Goal: Use online tool/utility: Utilize a website feature to perform a specific function

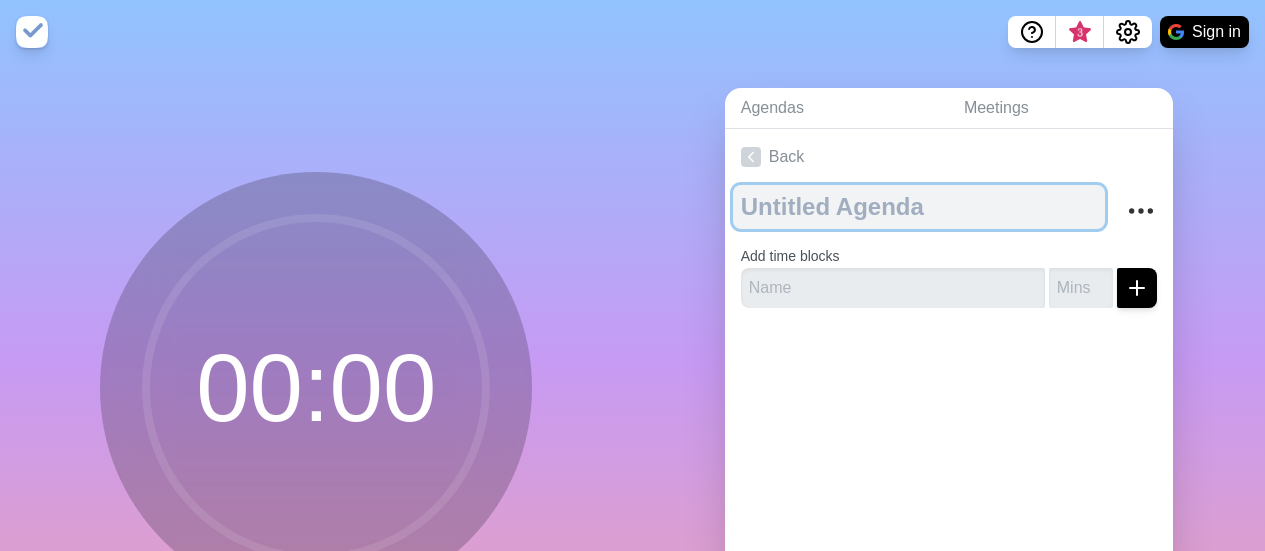
click at [771, 210] on textarea at bounding box center [919, 207] width 372 height 44
type textarea "Debate"
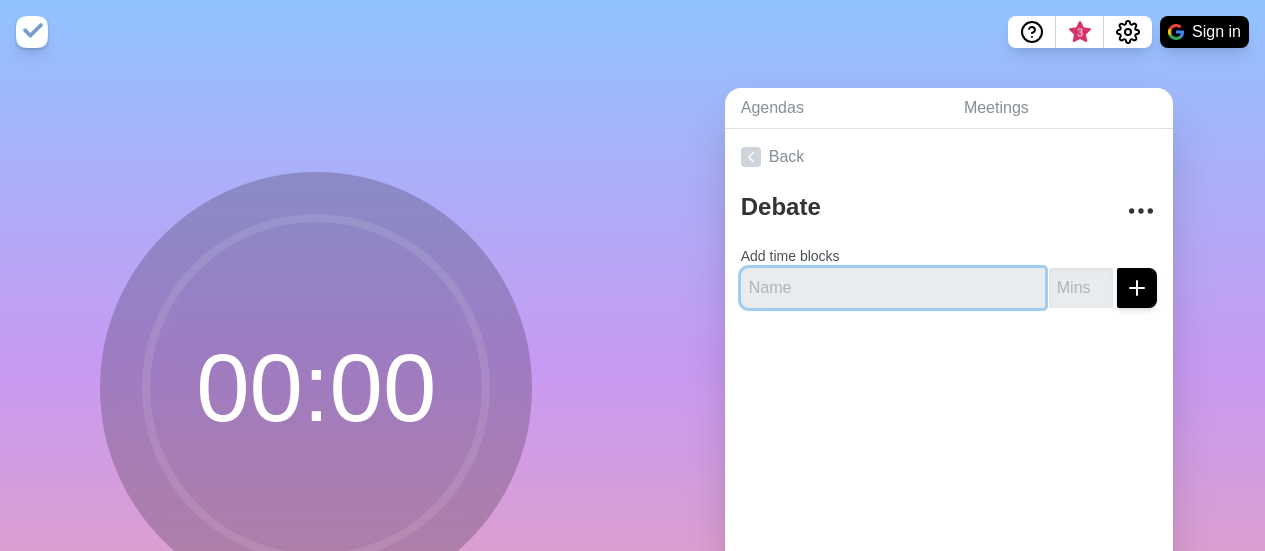
click at [763, 290] on input "text" at bounding box center [893, 288] width 304 height 40
click at [768, 285] on input "text" at bounding box center [893, 288] width 304 height 40
type input "Pro Speaker 1"
click at [1117, 268] on button "submit" at bounding box center [1137, 288] width 40 height 40
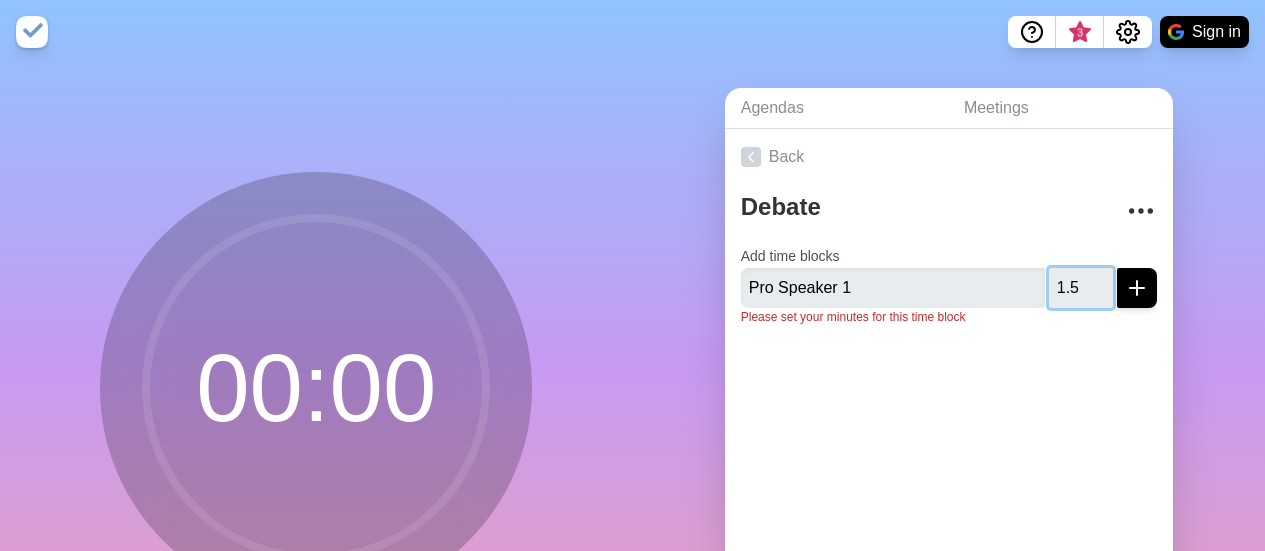
click at [1117, 268] on button "submit" at bounding box center [1137, 288] width 40 height 40
type input "1"
type input "2"
click at [1117, 268] on button "submit" at bounding box center [1137, 288] width 40 height 40
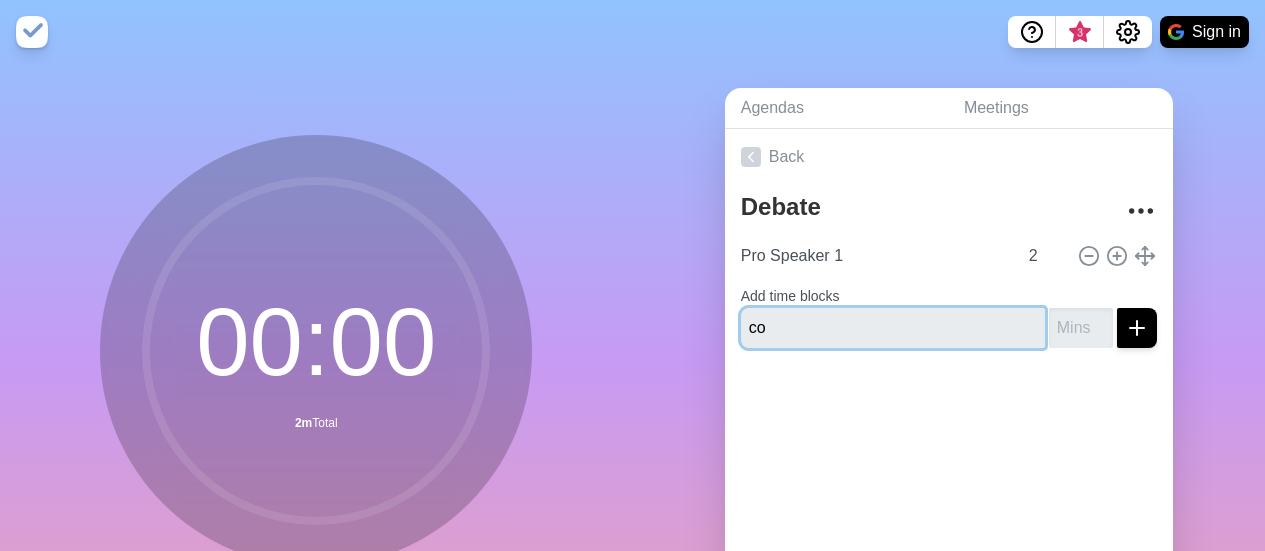
type input "c"
type input "Refute"
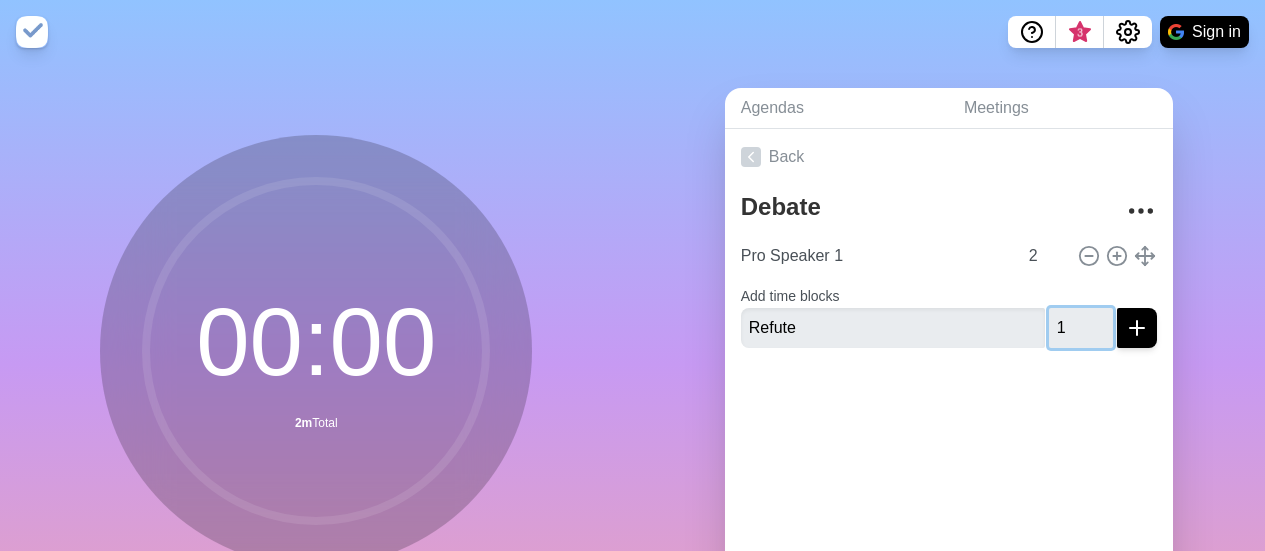
type input "1"
click at [1117, 308] on button "submit" at bounding box center [1137, 328] width 40 height 40
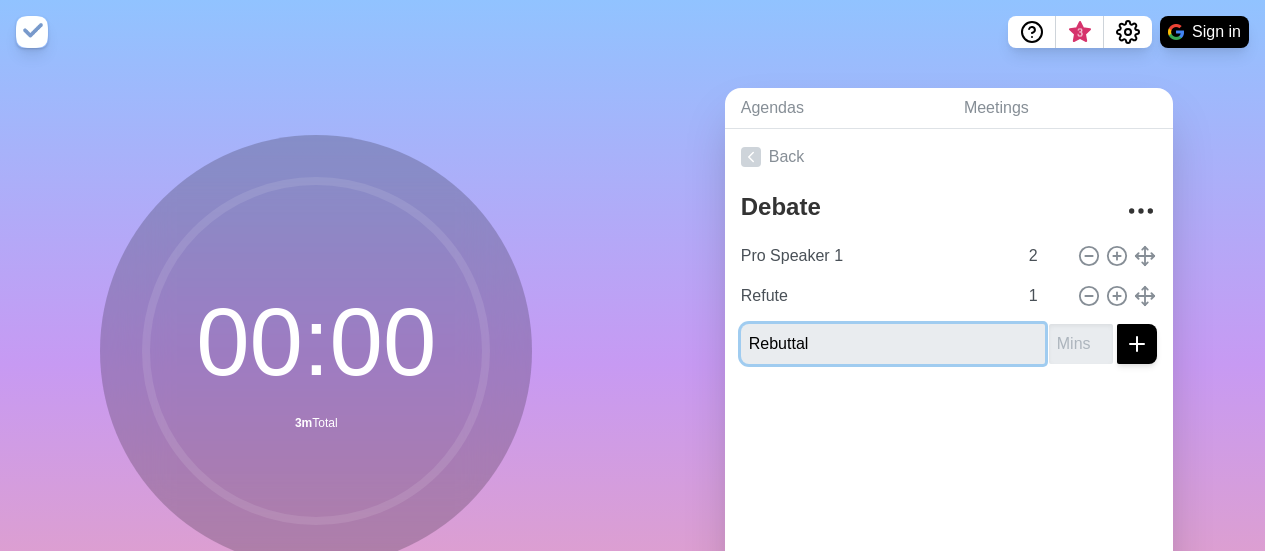
type input "Rebuttal"
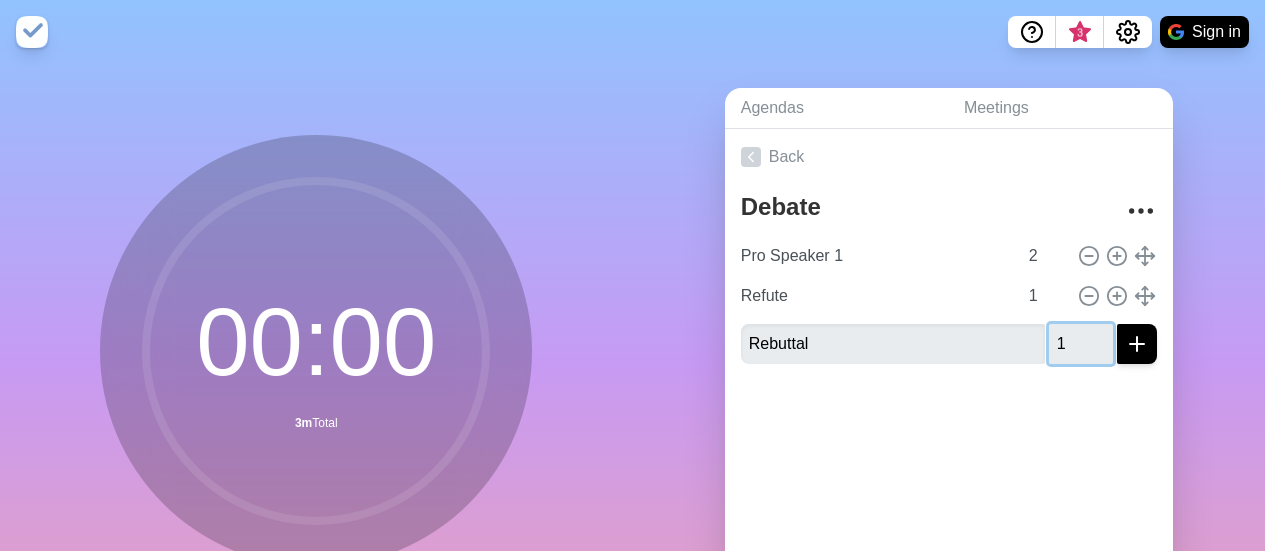
type input "1"
click at [1117, 324] on button "submit" at bounding box center [1137, 344] width 40 height 40
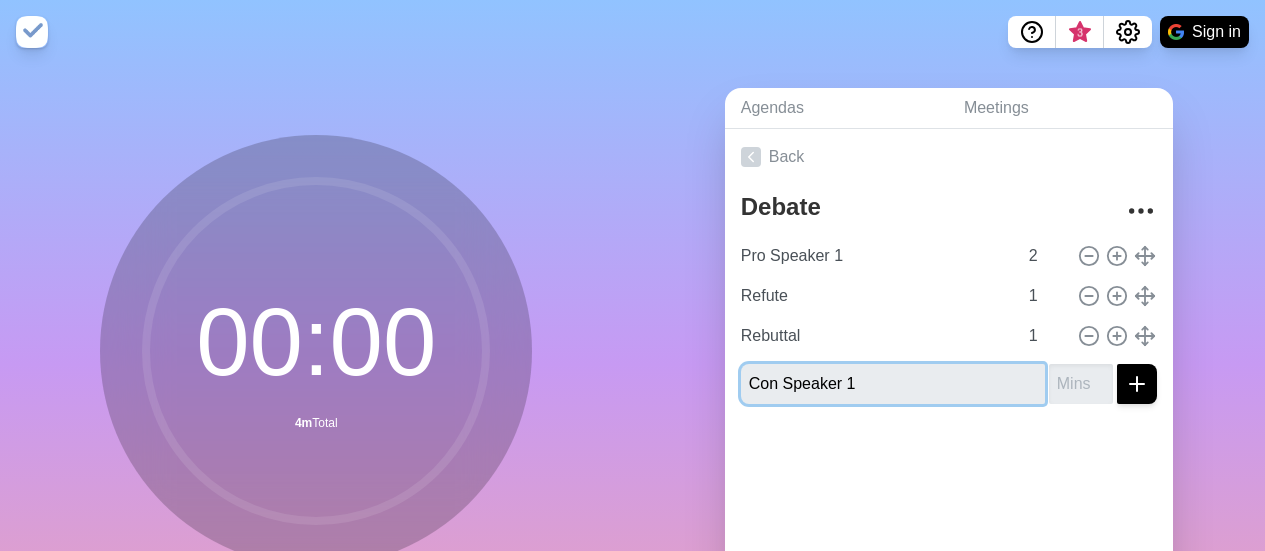
type input "Con Speaker 1"
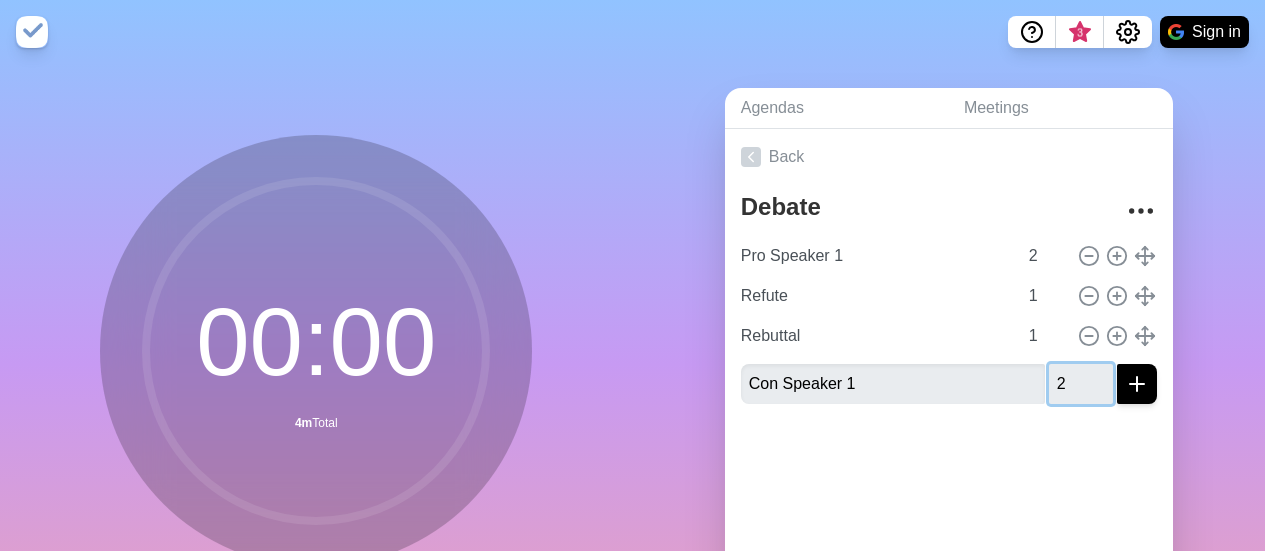
type input "2"
click at [1117, 364] on button "submit" at bounding box center [1137, 384] width 40 height 40
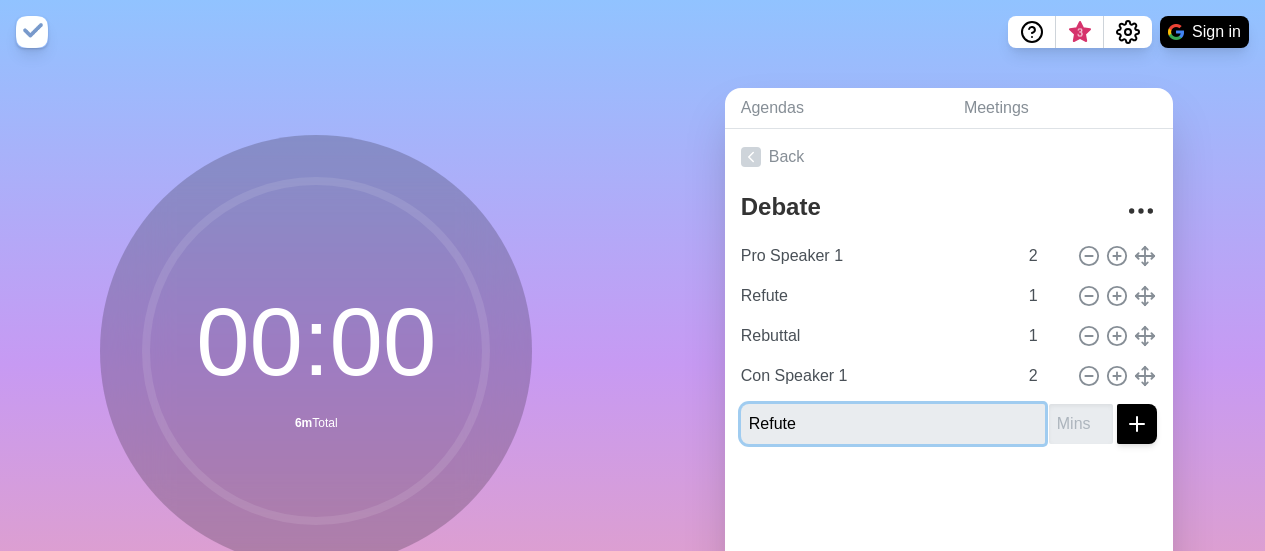
type input "Refute"
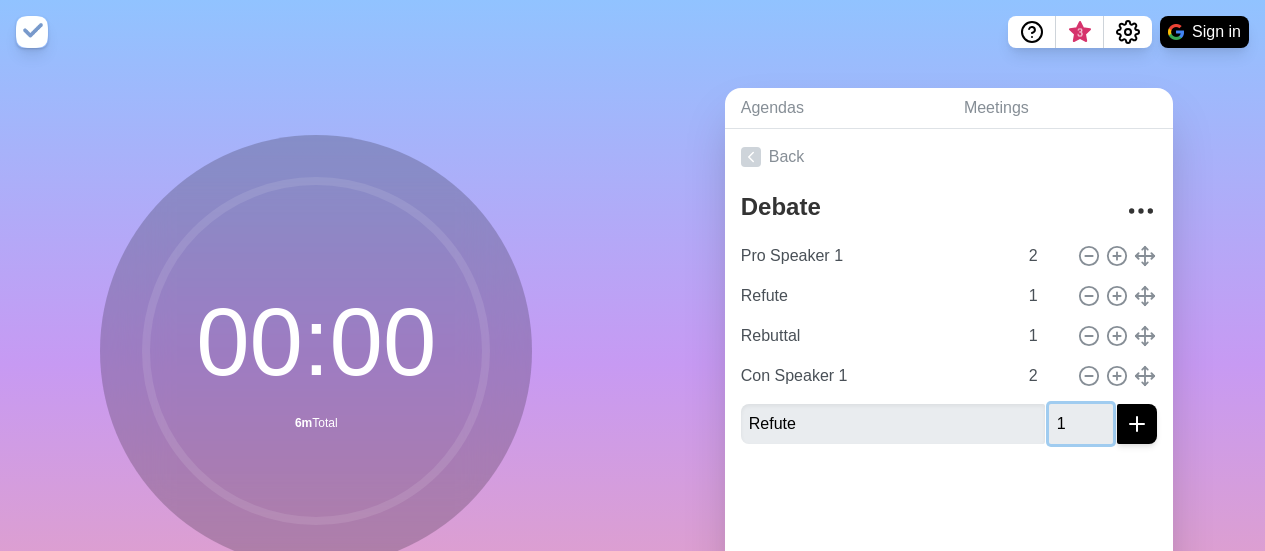
type input "1"
click at [1117, 404] on button "submit" at bounding box center [1137, 424] width 40 height 40
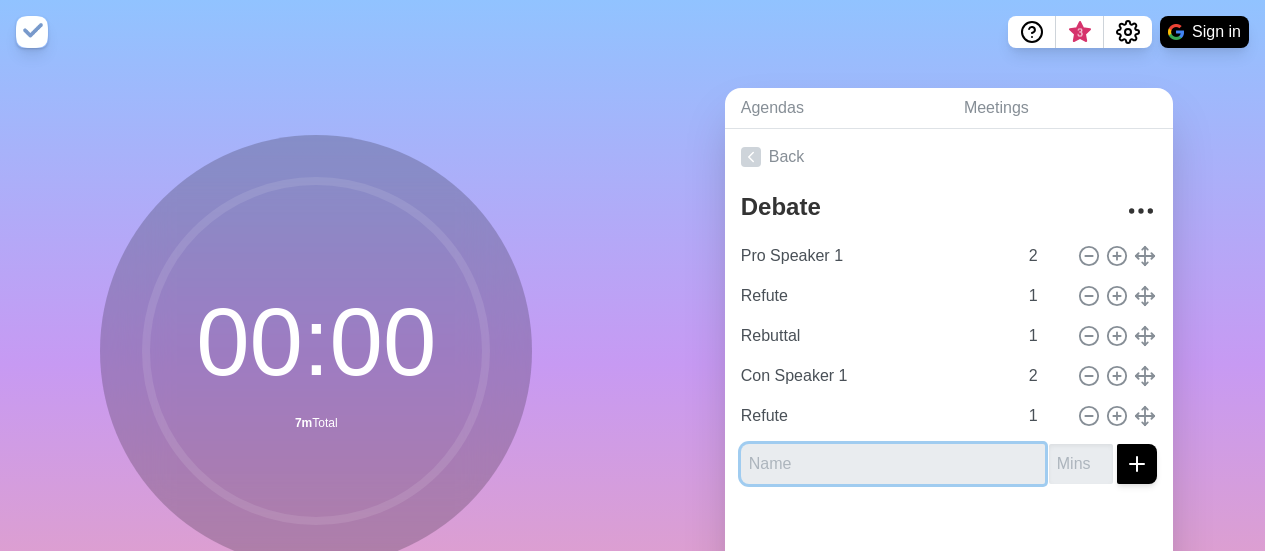
type input "P"
type input "Rebuttal"
click at [1117, 444] on button "submit" at bounding box center [1137, 464] width 40 height 40
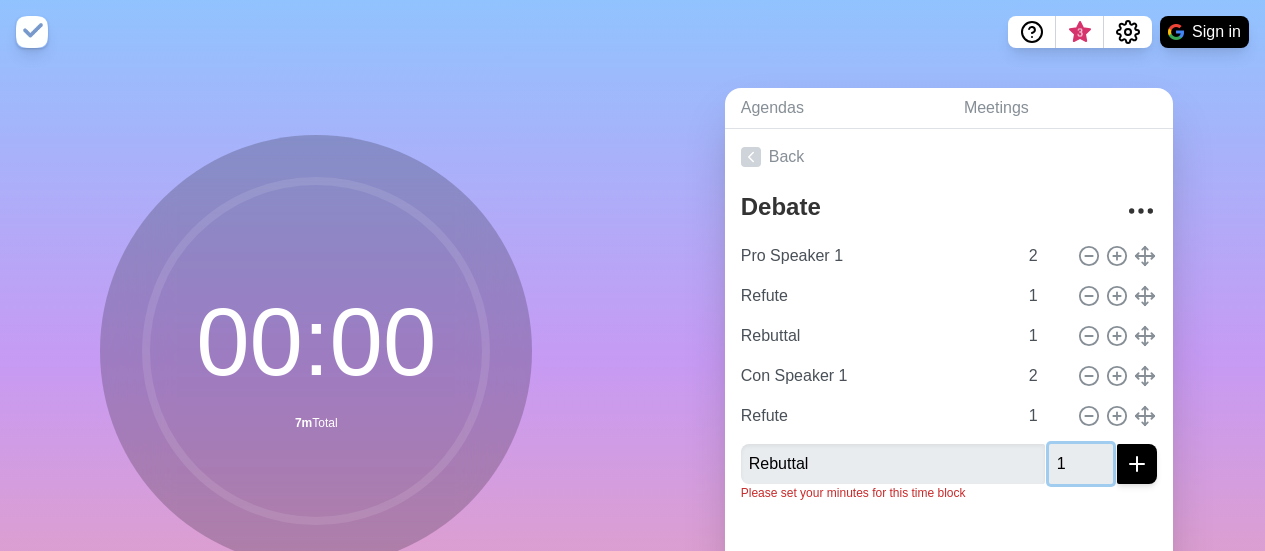
type input "1"
click at [1117, 444] on button "submit" at bounding box center [1137, 464] width 40 height 40
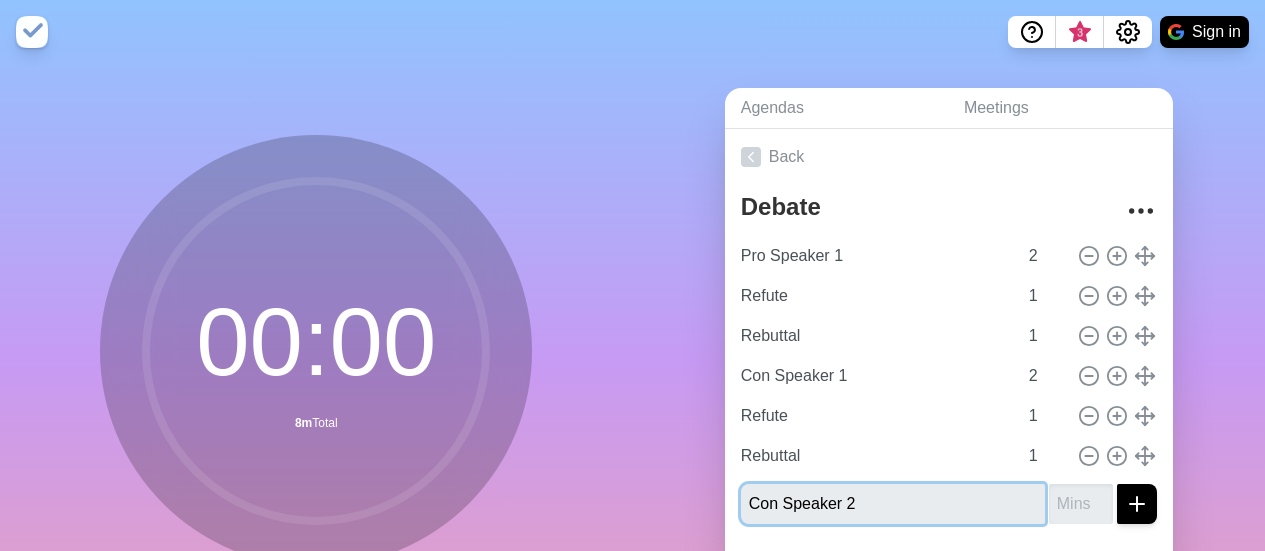
type input "Con Speaker 2"
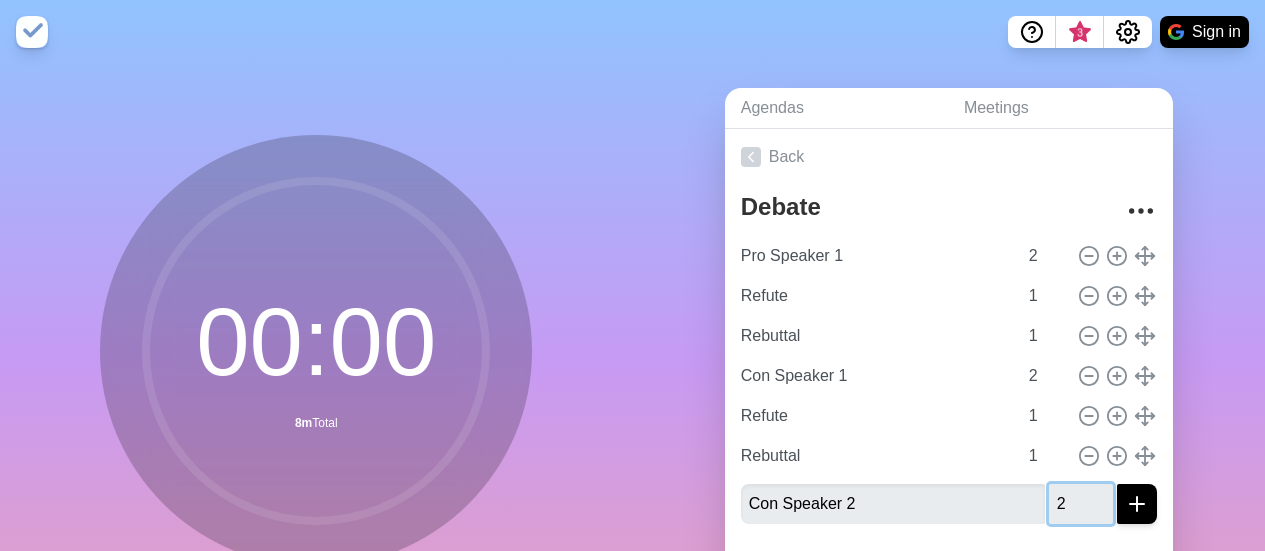
type input "2"
click at [1117, 484] on button "submit" at bounding box center [1137, 504] width 40 height 40
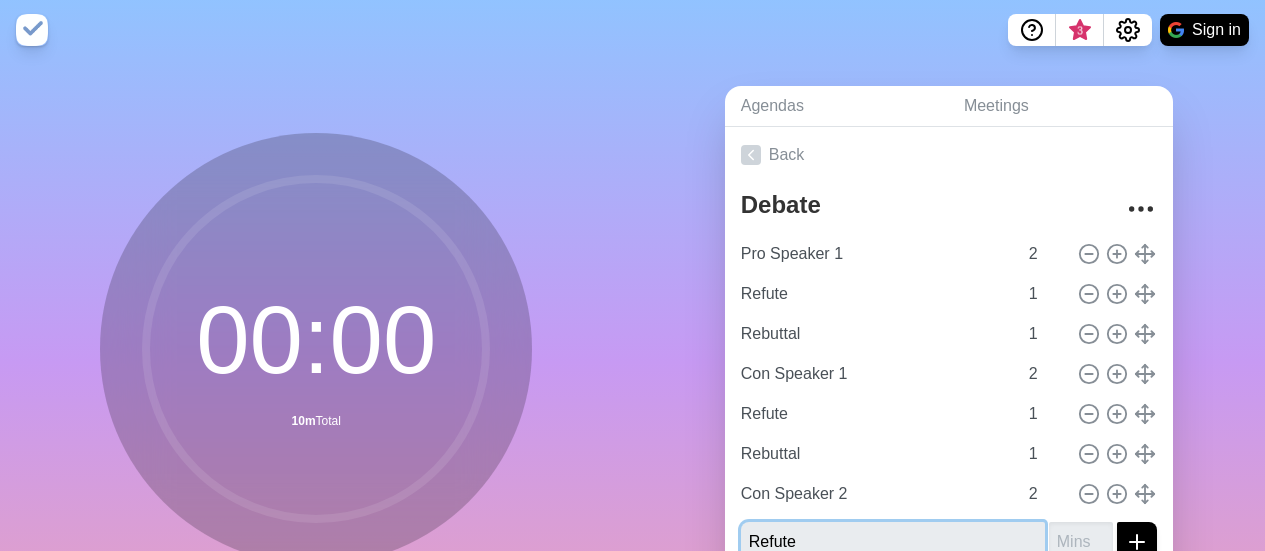
type input "Refute"
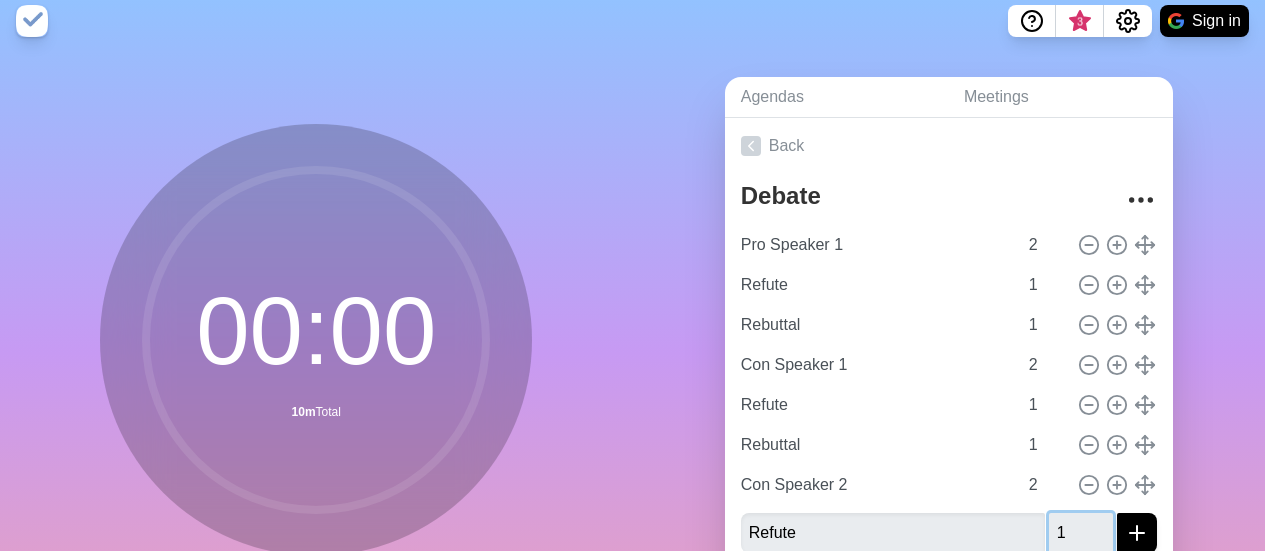
type input "1"
click at [1117, 513] on button "submit" at bounding box center [1137, 533] width 40 height 40
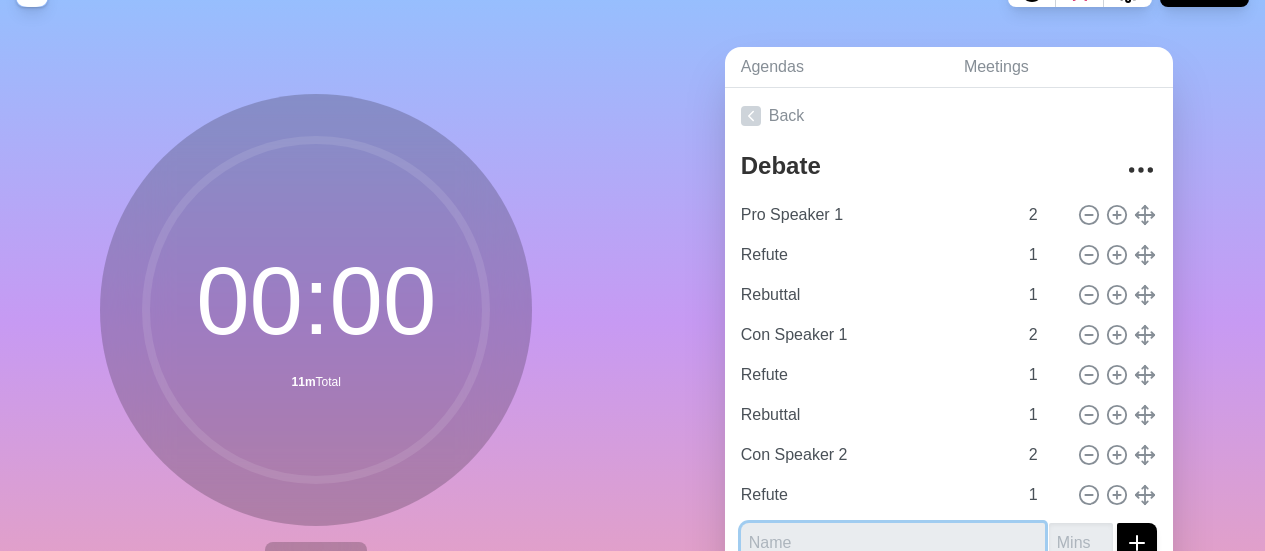
scroll to position [53, 0]
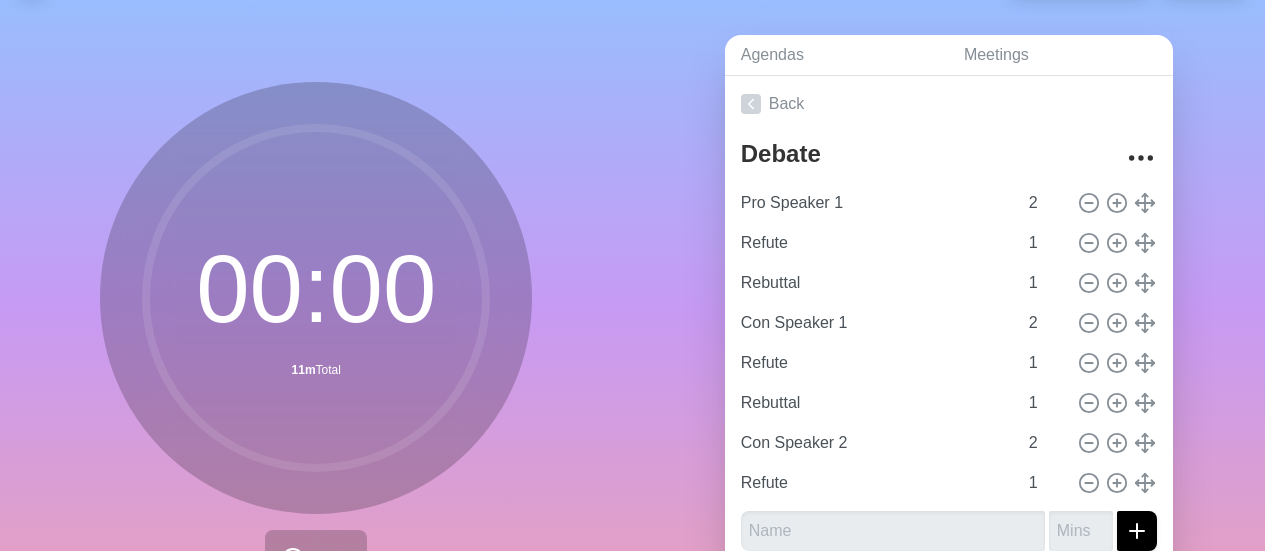
click at [215, 390] on circle at bounding box center [316, 298] width 340 height 340
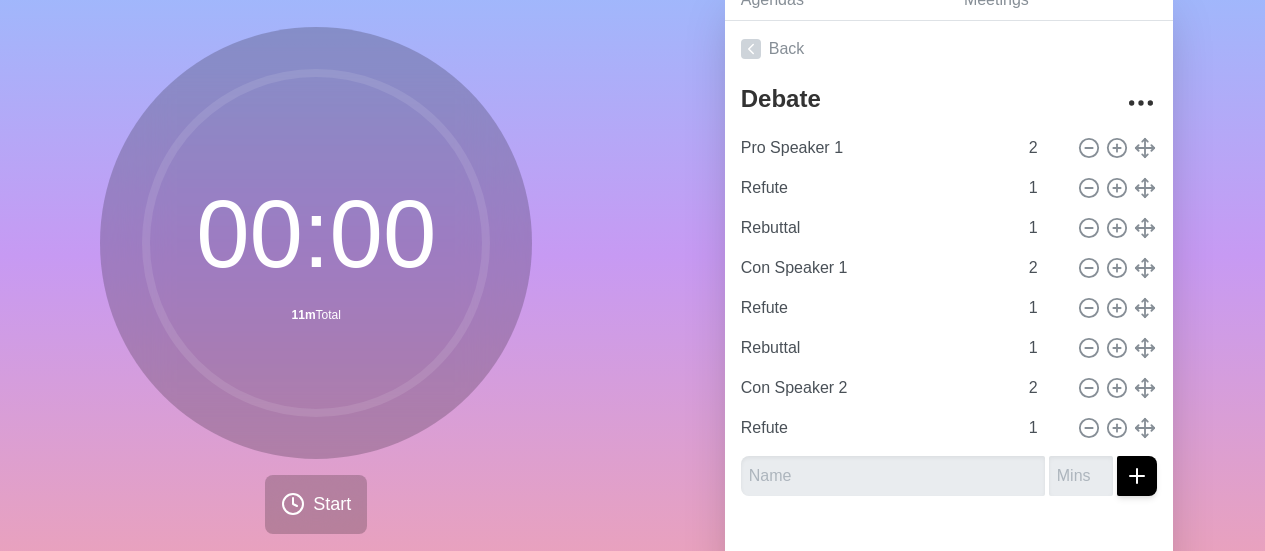
scroll to position [106, 0]
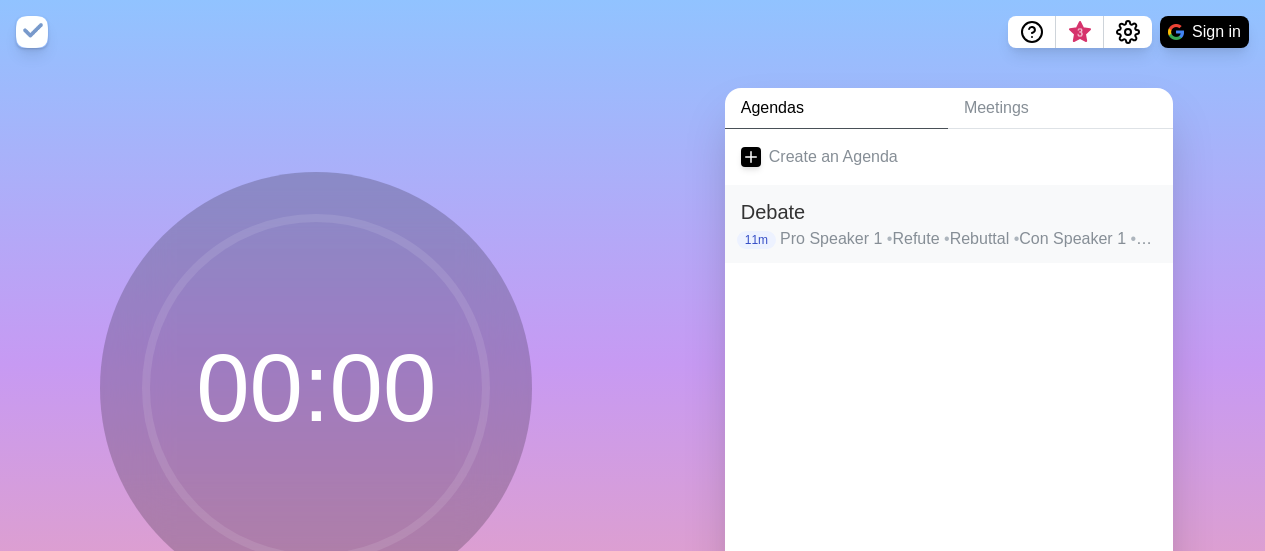
click at [827, 229] on p "Pro Speaker 1 • Refute • Rebuttal • Con Speaker 1 • Refute • Rebuttal • Con Spe…" at bounding box center [968, 239] width 377 height 24
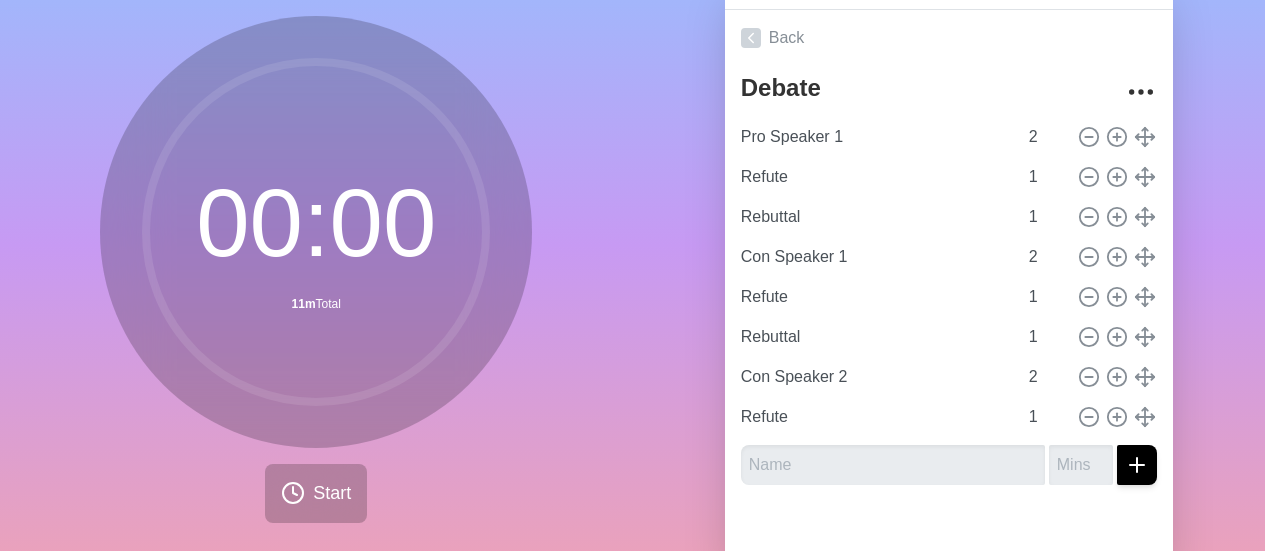
scroll to position [122, 0]
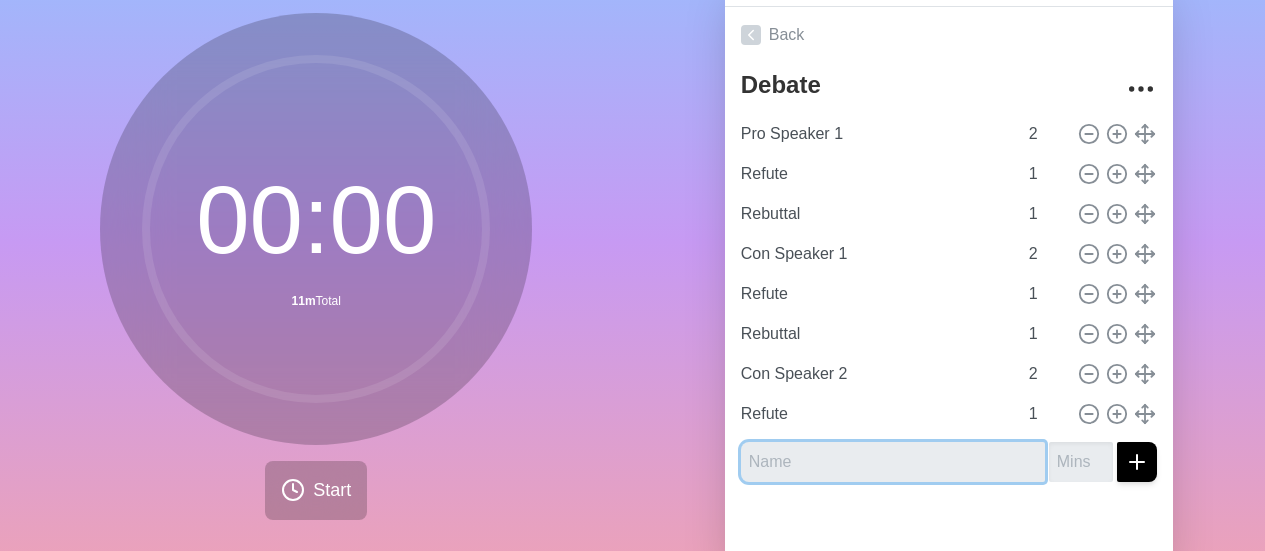
click at [821, 463] on input "text" at bounding box center [893, 462] width 304 height 40
type input "Pro Speaker 2"
click at [1117, 442] on button "submit" at bounding box center [1137, 462] width 40 height 40
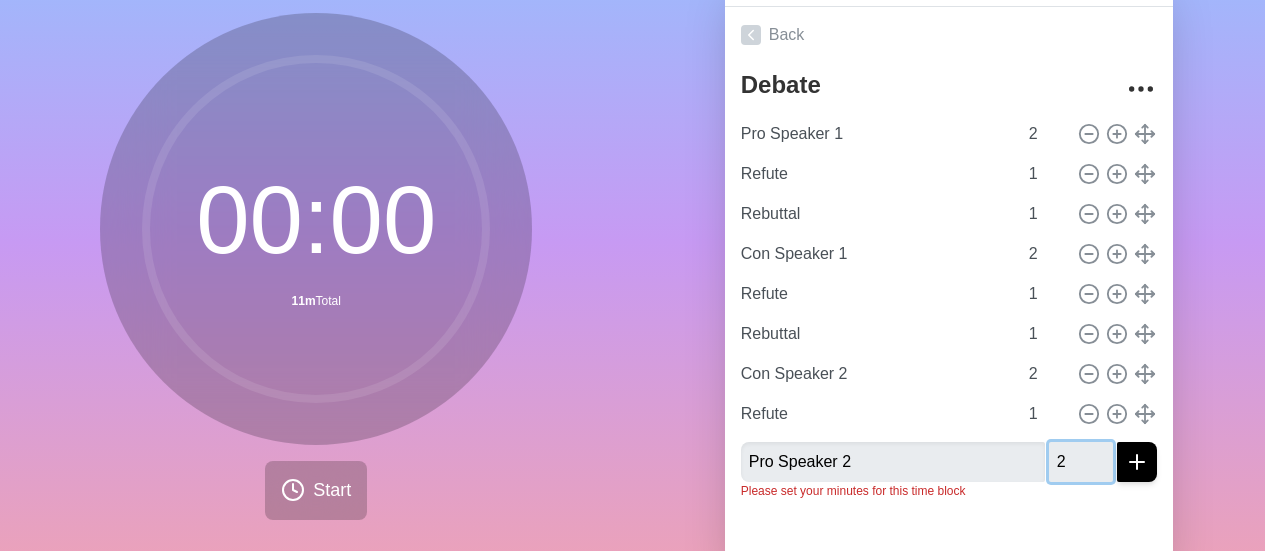
type input "2"
click at [1117, 442] on button "submit" at bounding box center [1137, 462] width 40 height 40
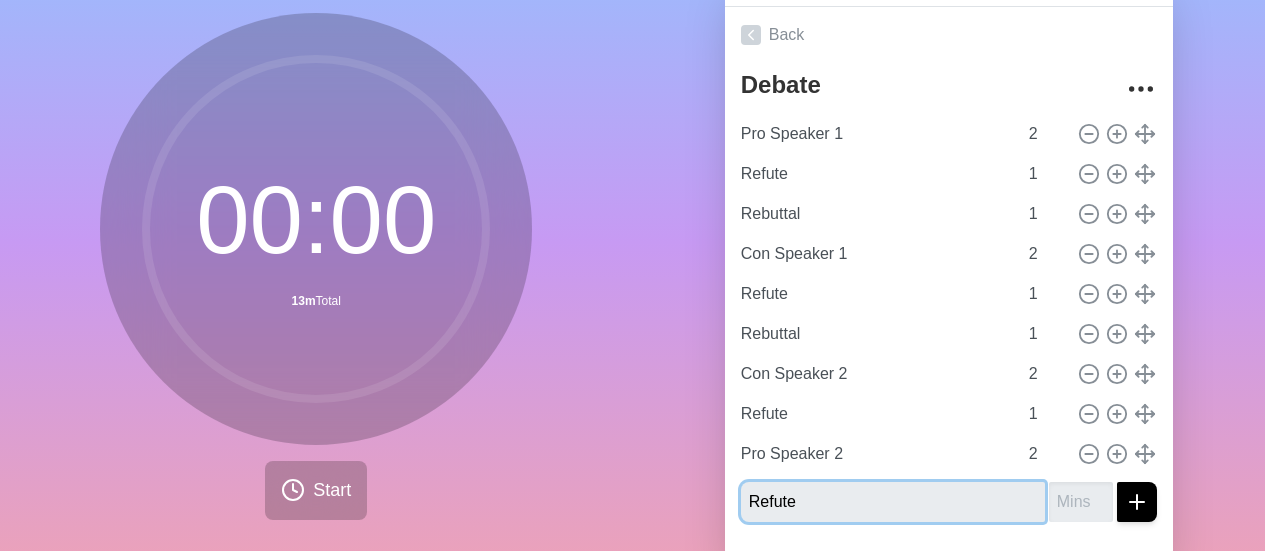
type input "Refute"
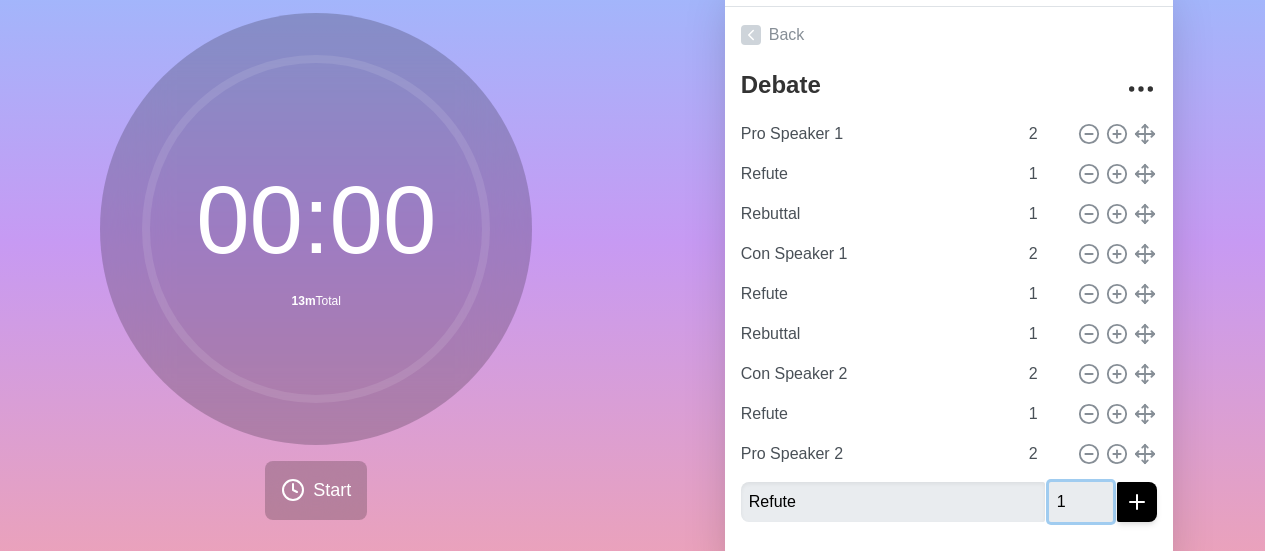
type input "1"
click at [1117, 482] on button "submit" at bounding box center [1137, 502] width 40 height 40
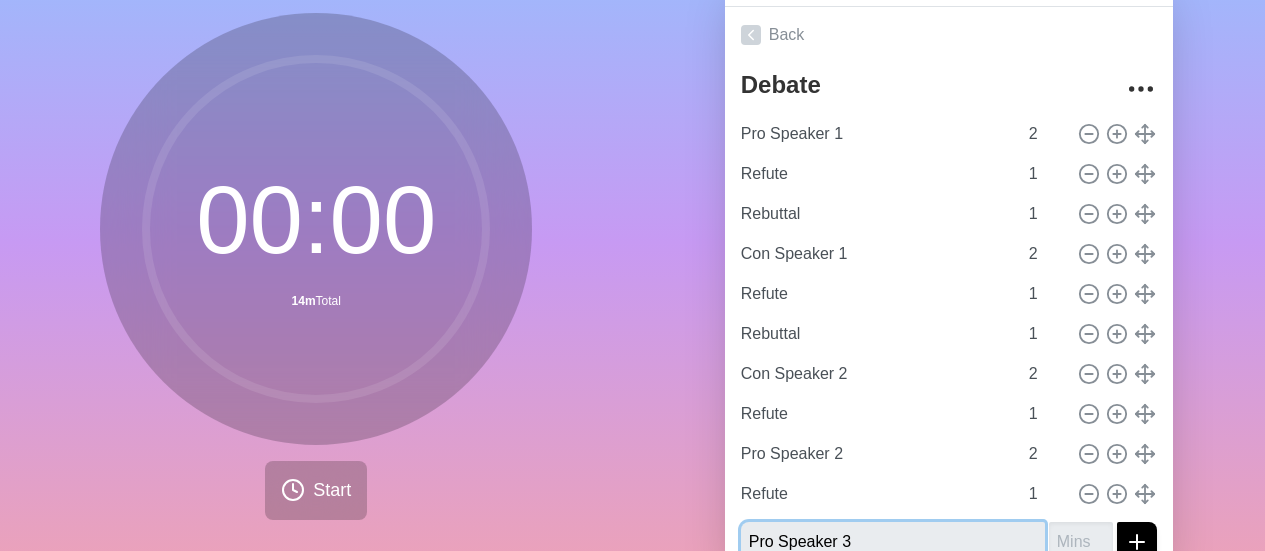
type input "Pro Speaker 3"
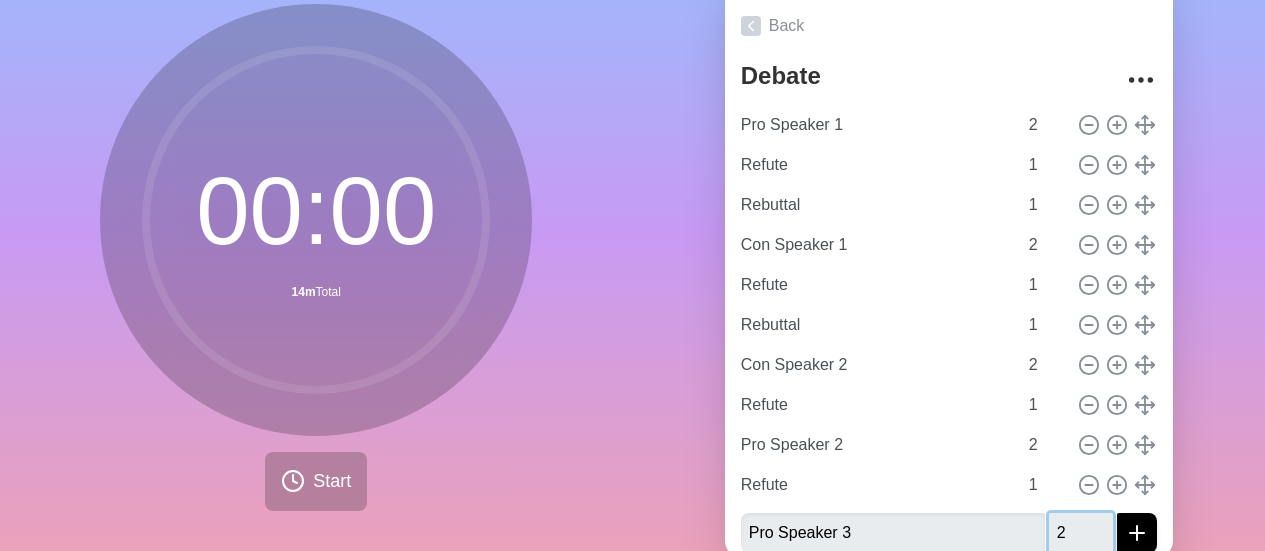
type input "2"
click at [1117, 513] on button "submit" at bounding box center [1137, 533] width 40 height 40
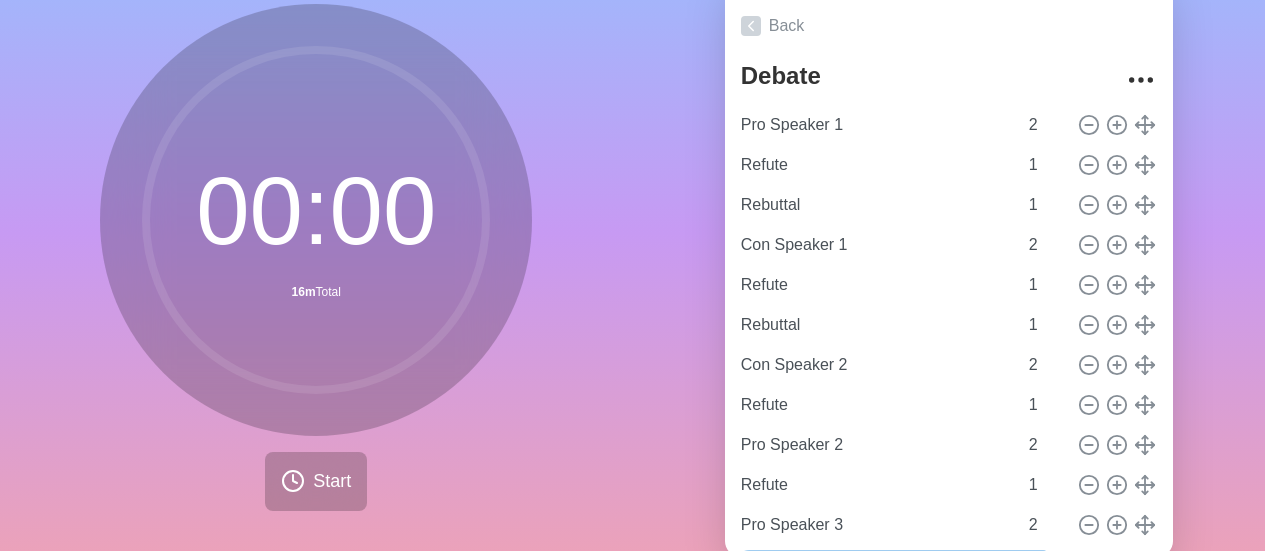
type input "P"
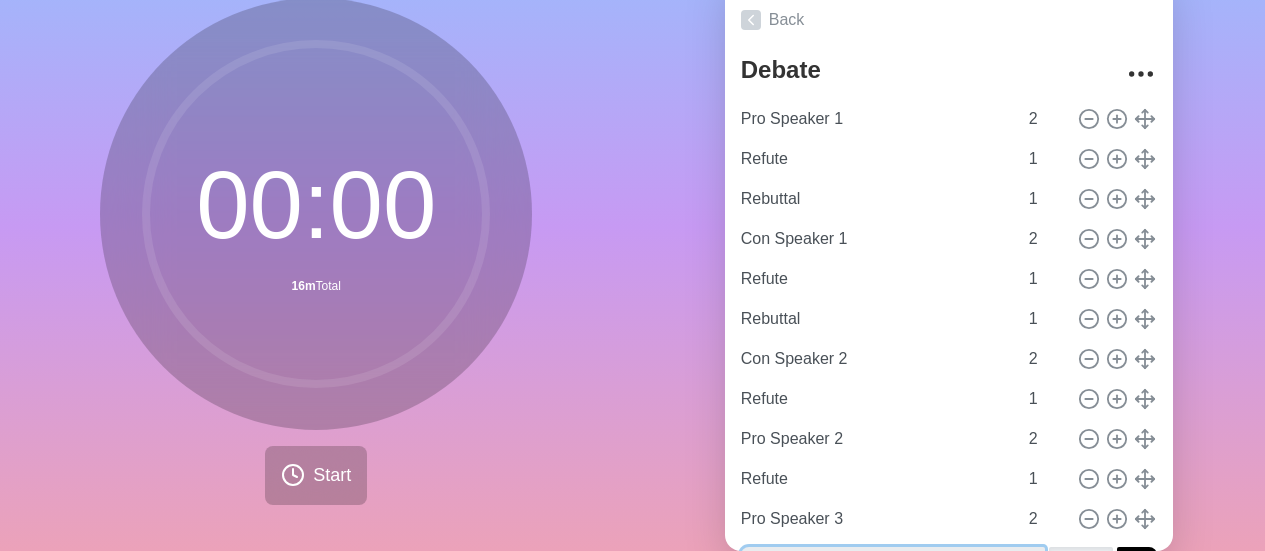
scroll to position [25, 0]
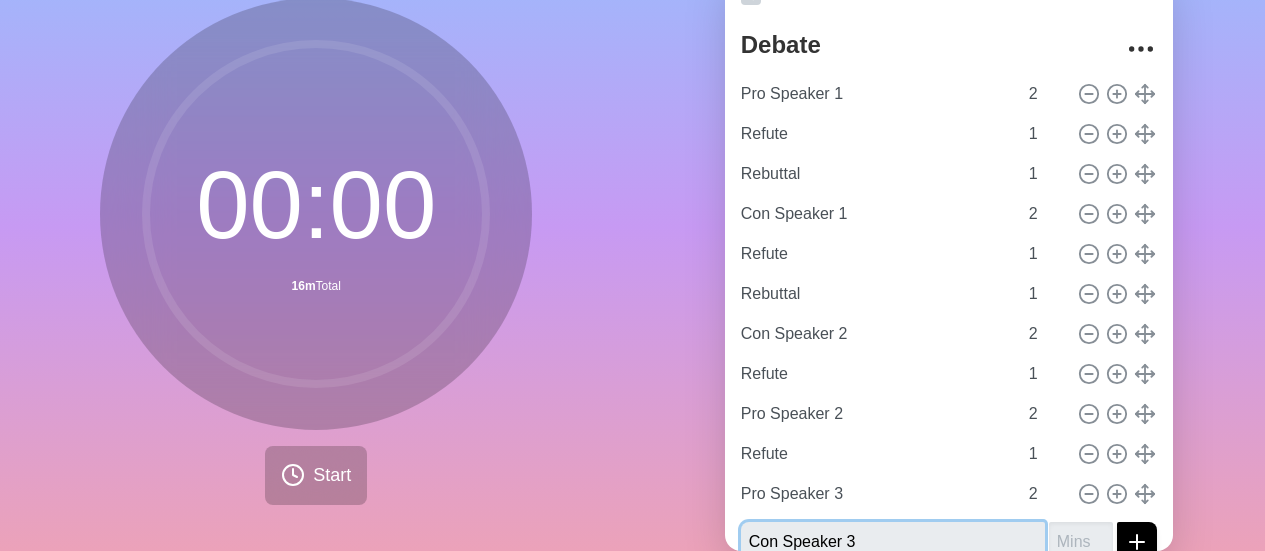
type input "Con Speaker 3"
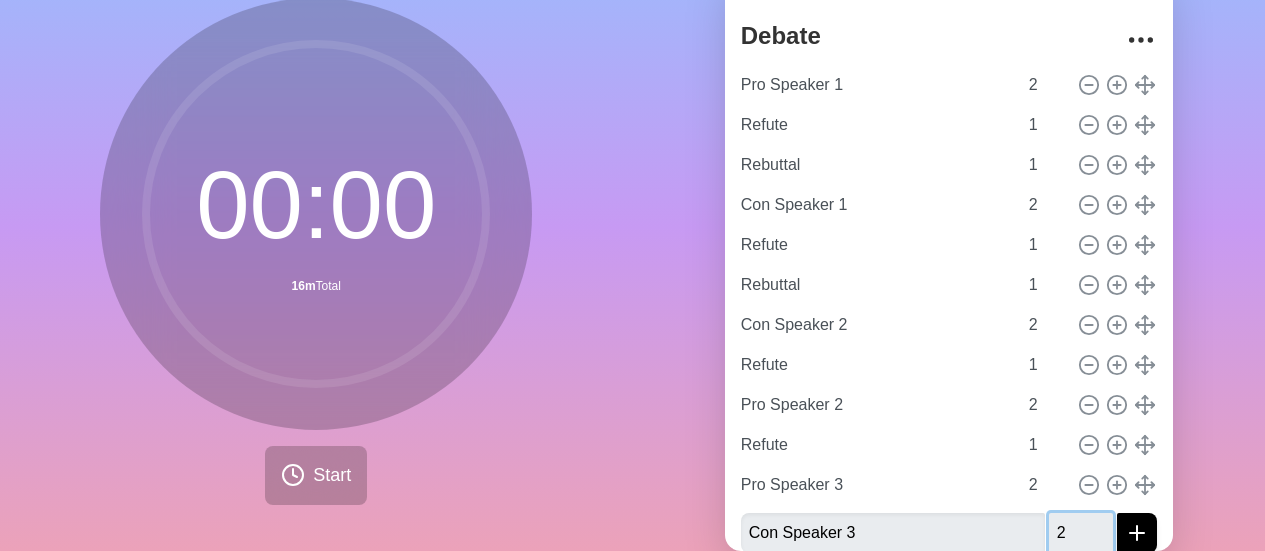
type input "2"
click at [1117, 513] on button "submit" at bounding box center [1137, 533] width 40 height 40
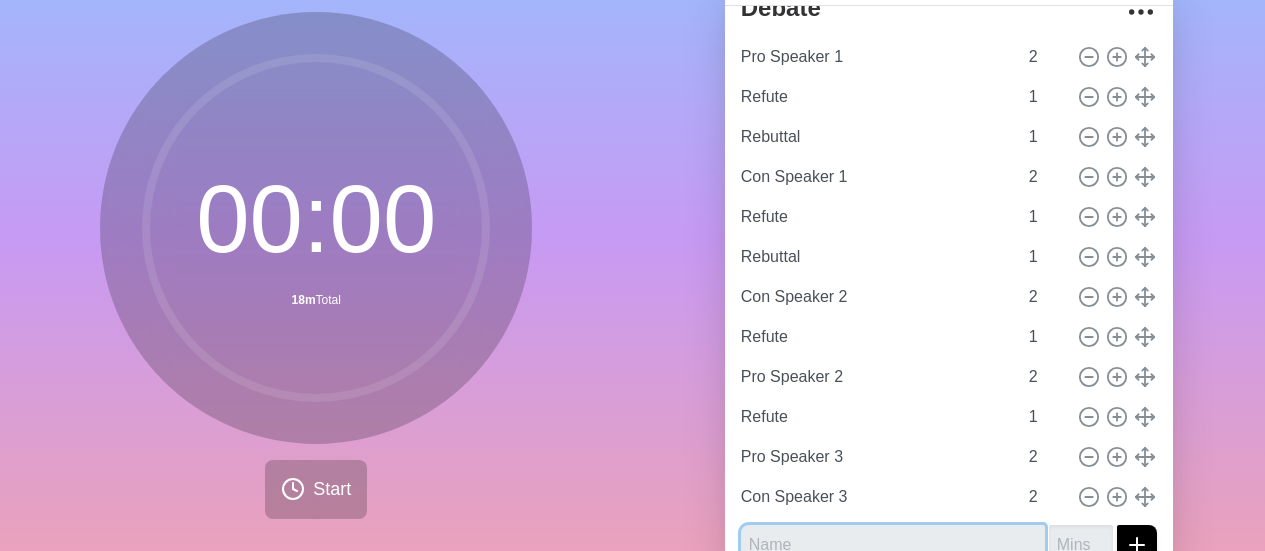
scroll to position [90, 0]
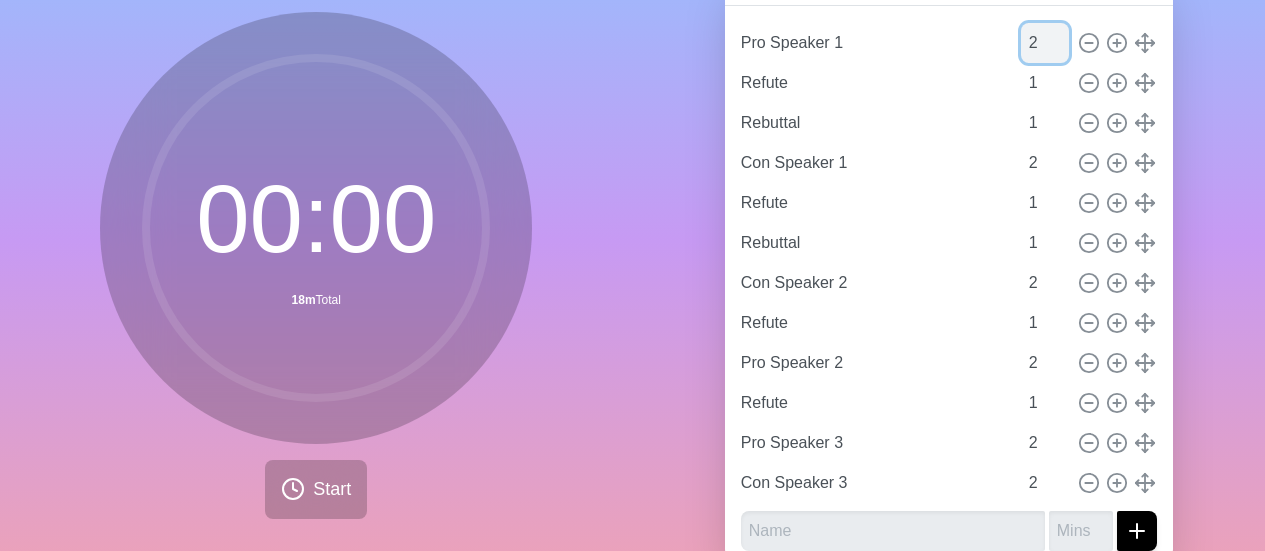
click at [1021, 45] on input "2" at bounding box center [1045, 43] width 48 height 40
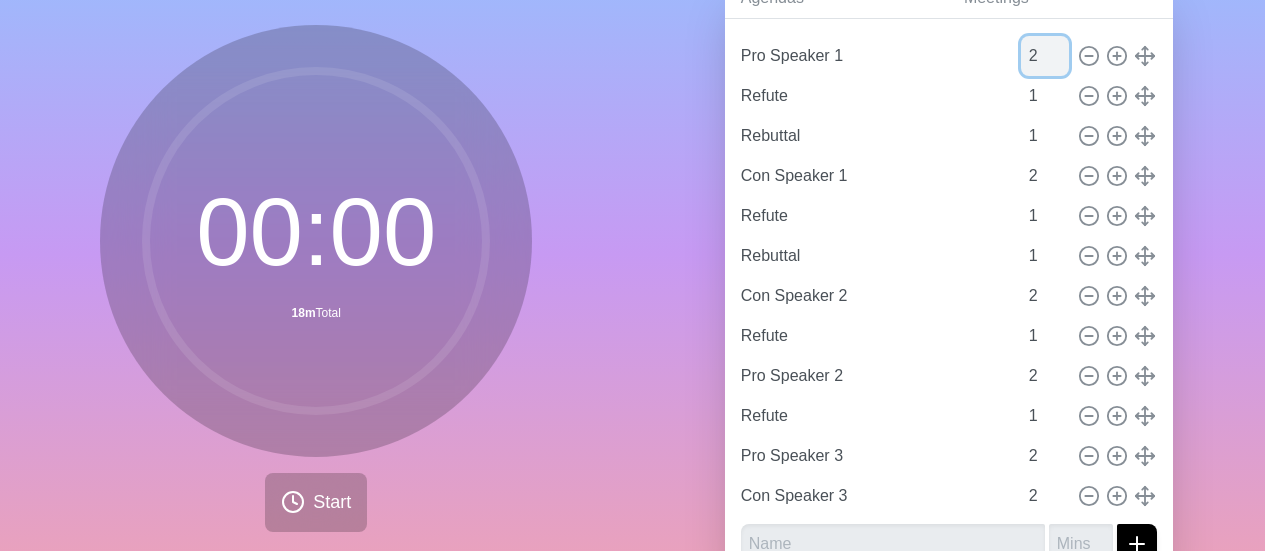
scroll to position [112, 0]
click at [669, 167] on div "Agendas Meetings Back Debate Pro Speaker 1 2 Refute 1 Rebuttal 1 Con Speaker 1 …" at bounding box center [949, 284] width 633 height 664
click at [1085, 134] on line at bounding box center [1088, 134] width 7 height 0
type input "Con Speaker 1"
type input "2"
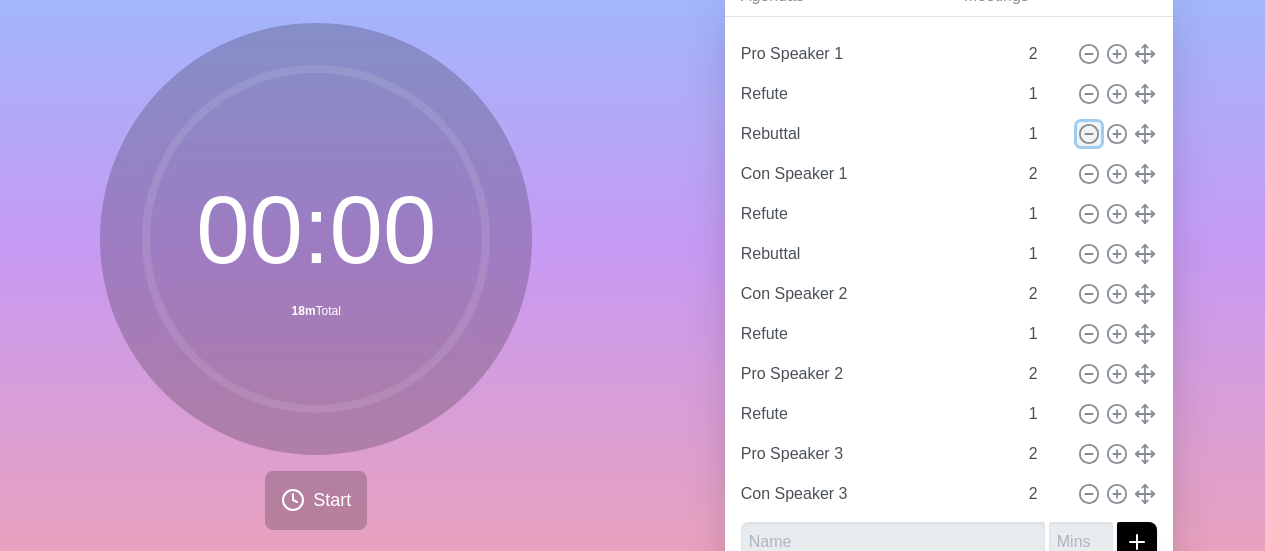
type input "Refute"
type input "1"
type input "Rebuttal"
type input "Con Speaker 2"
type input "2"
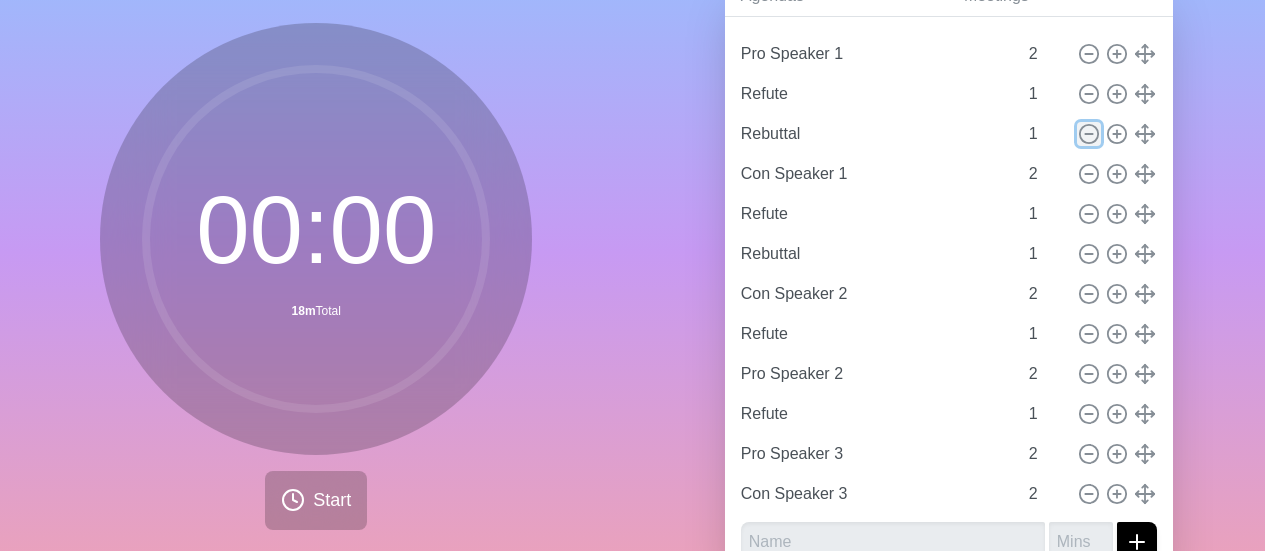
type input "Refute"
type input "1"
type input "Pro Speaker 2"
type input "2"
type input "Refute"
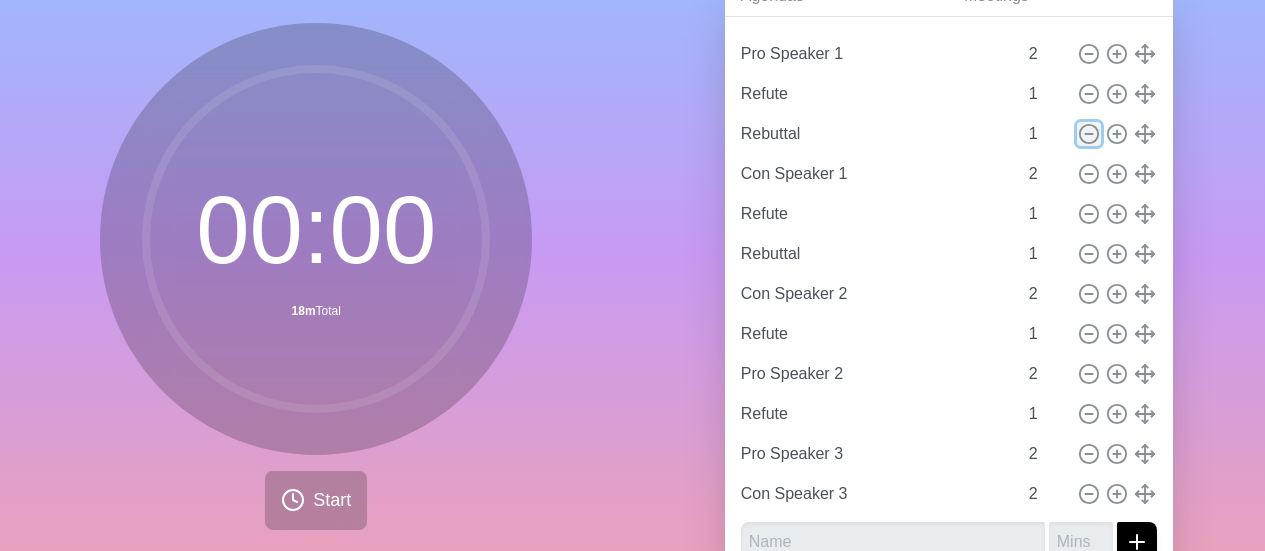
type input "1"
type input "Pro Speaker 3"
type input "2"
type input "Con Speaker 3"
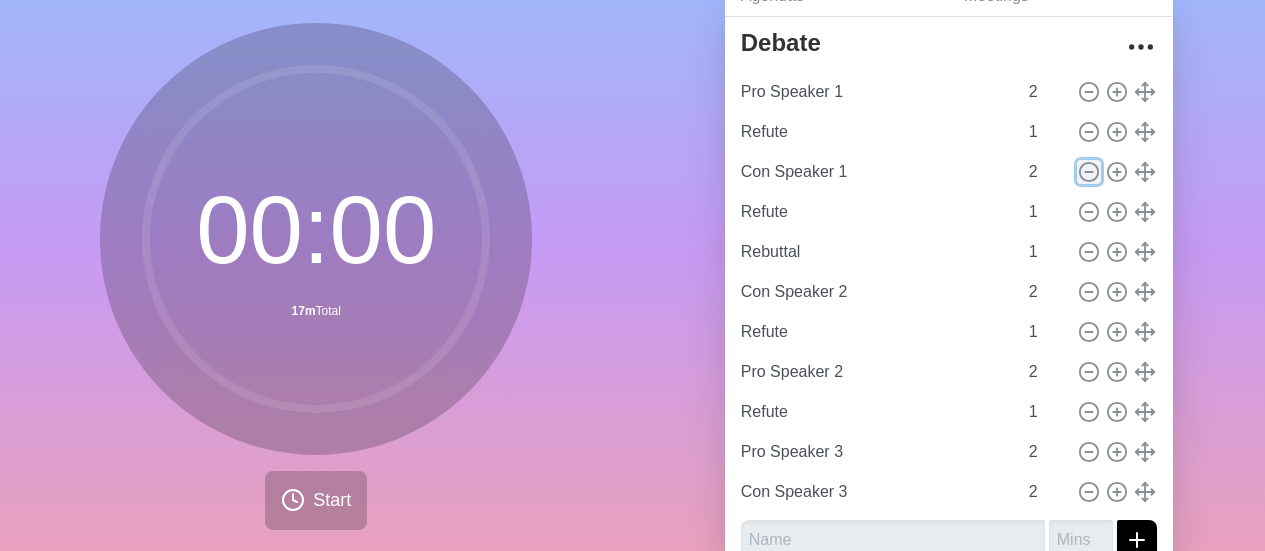
scroll to position [50, 0]
click at [1080, 253] on circle at bounding box center [1089, 254] width 18 height 18
type input "Con Speaker 2"
type input "2"
type input "Refute"
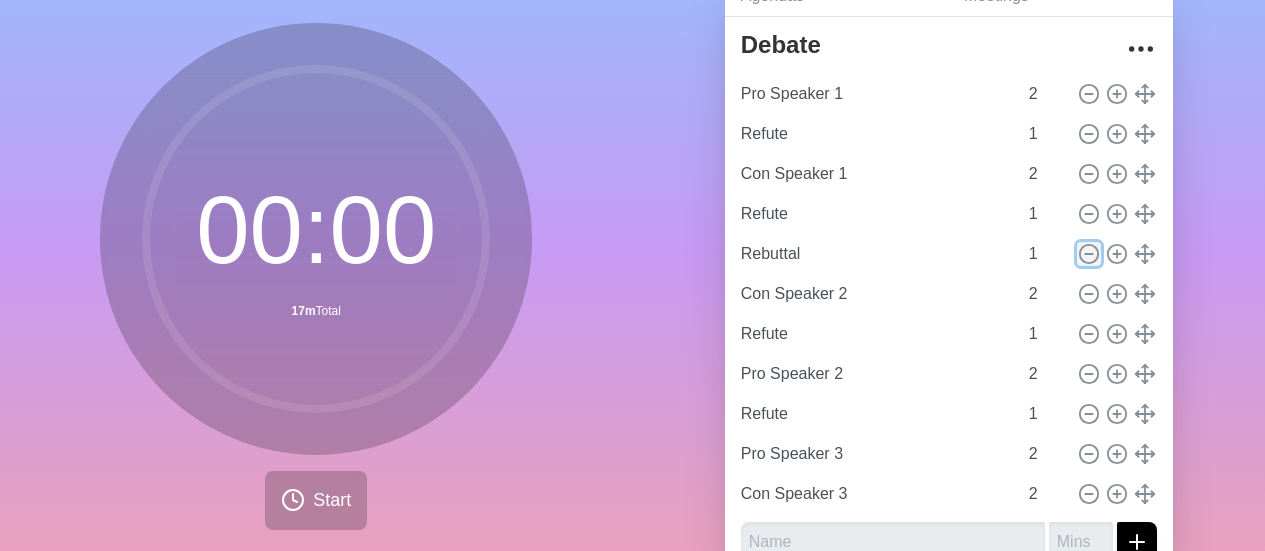
type input "1"
type input "Pro Speaker 2"
type input "2"
type input "Refute"
type input "1"
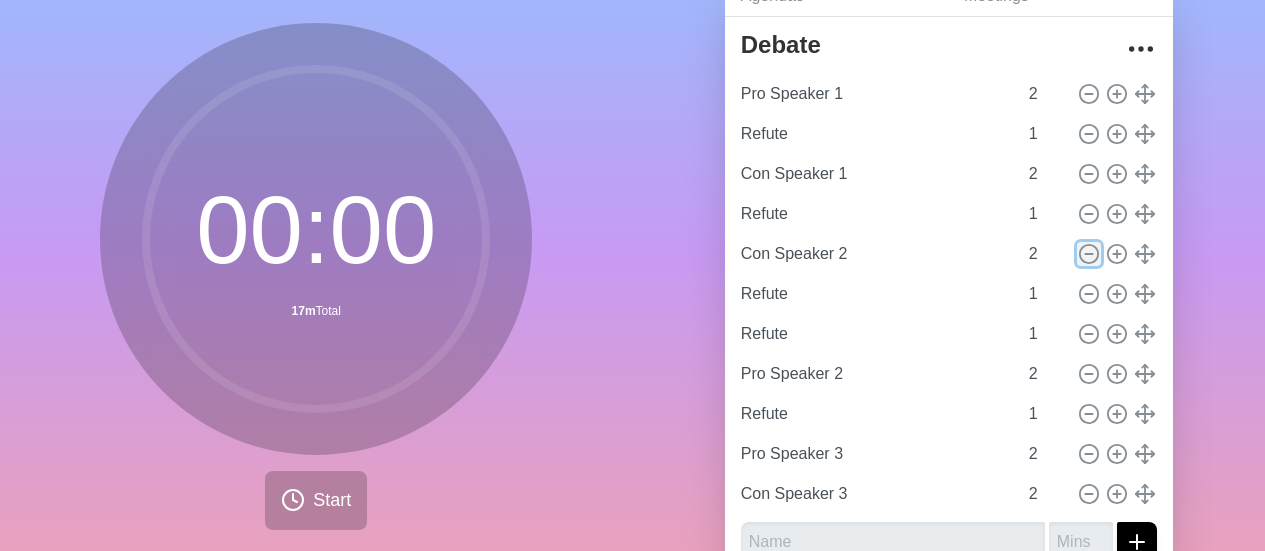
type input "Pro Speaker 3"
type input "2"
type input "Con Speaker 3"
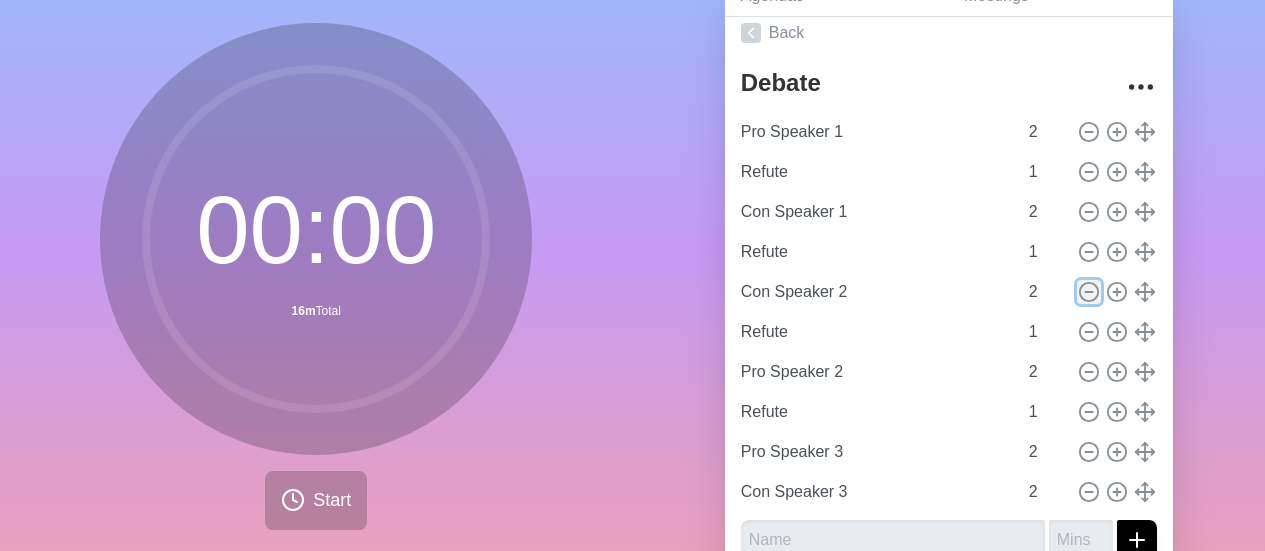
scroll to position [10, 0]
click at [1021, 130] on input "2" at bounding box center [1045, 134] width 48 height 40
click at [667, 282] on div "Agendas Meetings Back Debate Pro Speaker 1 2 Refute 1 Con Speaker 1 2 Refute 1 …" at bounding box center [949, 284] width 633 height 664
click at [1085, 174] on line at bounding box center [1088, 174] width 7 height 0
type input "Con Speaker 1"
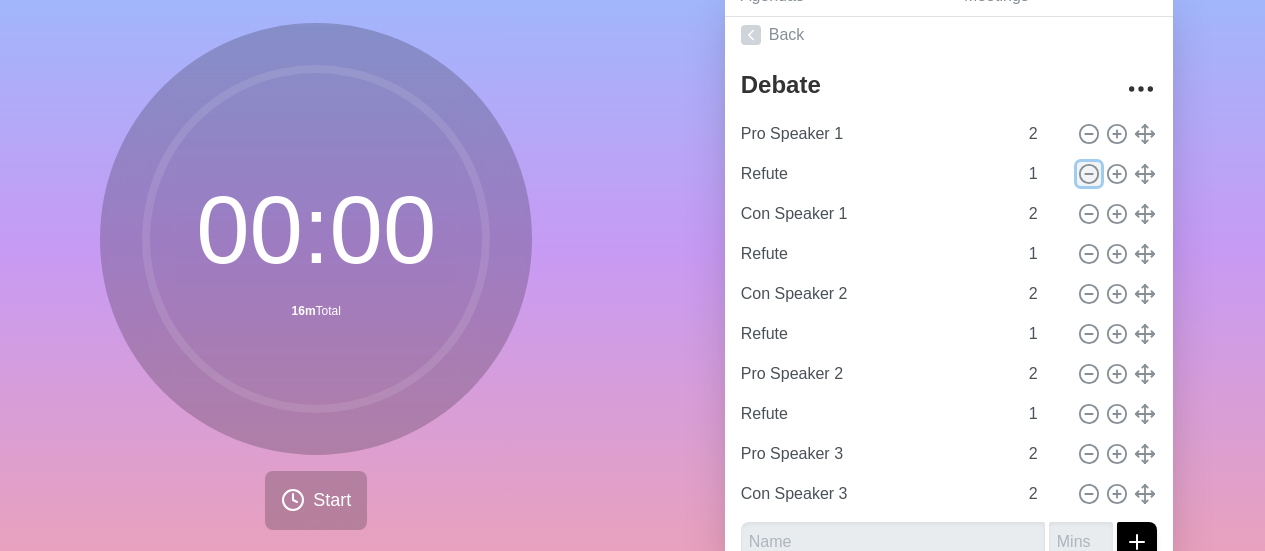
type input "2"
type input "Refute"
type input "1"
type input "Con Speaker 2"
type input "2"
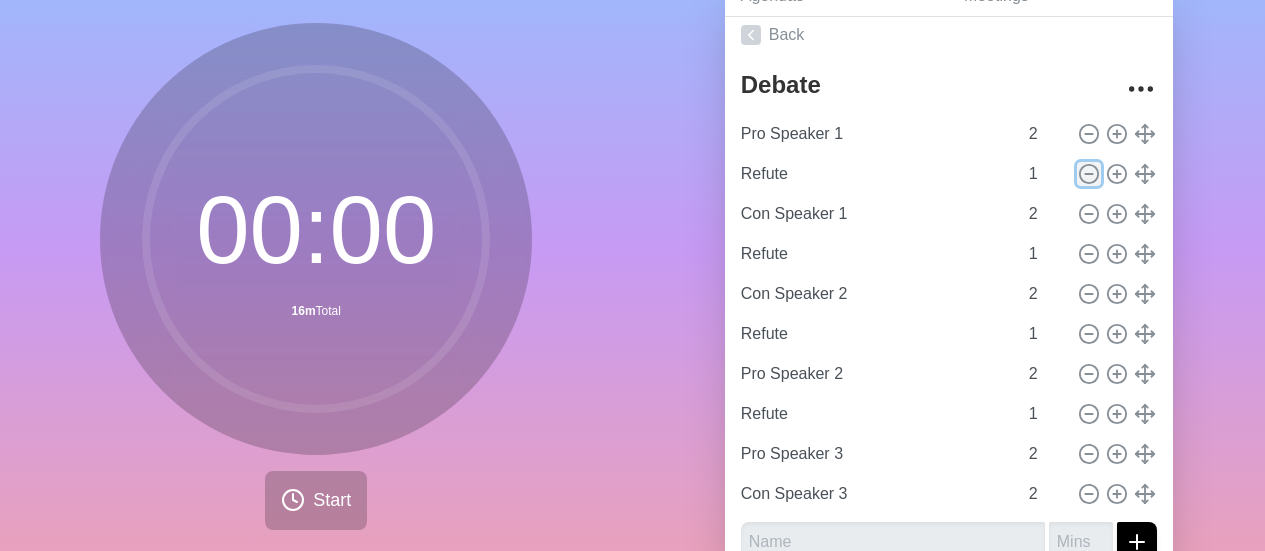
type input "Refute"
type input "1"
type input "Pro Speaker 2"
type input "2"
type input "Refute"
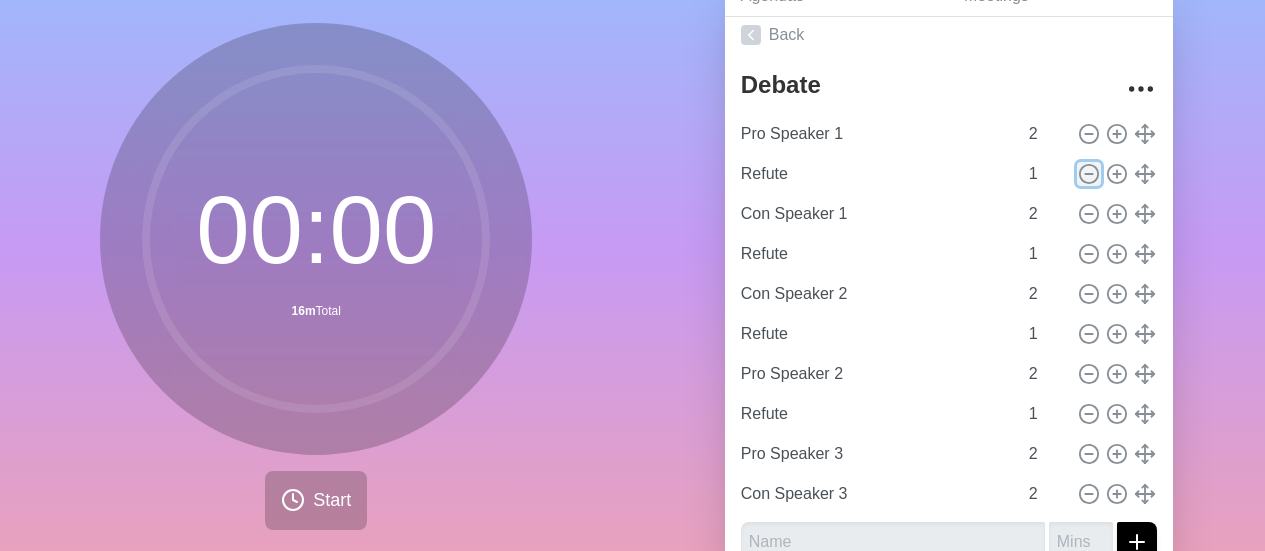
type input "1"
type input "Pro Speaker 3"
type input "2"
type input "Con Speaker 3"
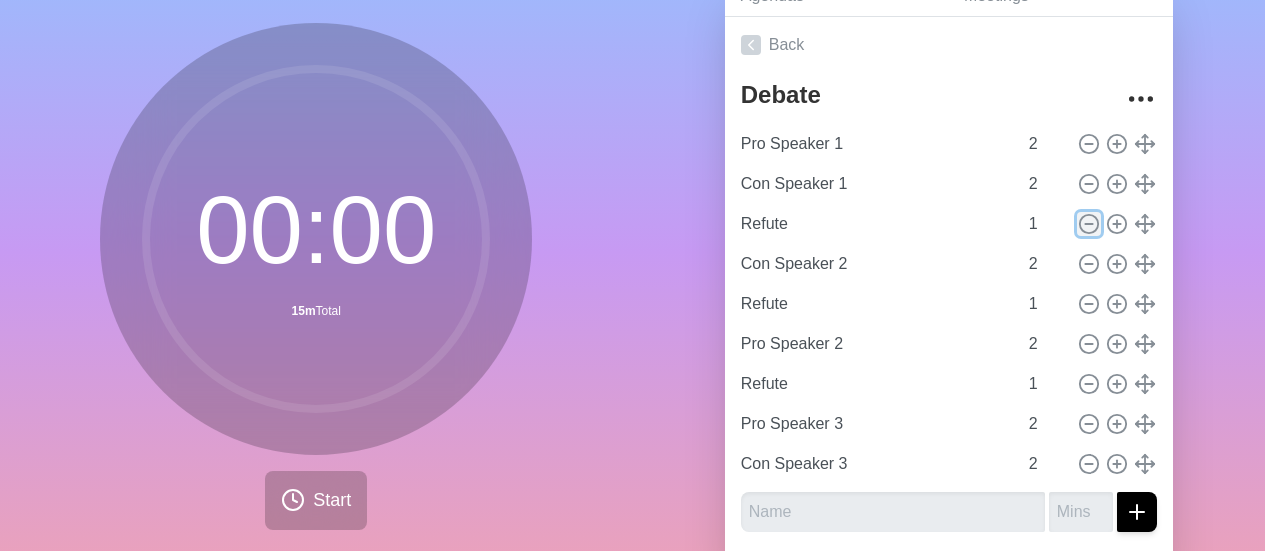
click at [1085, 224] on line at bounding box center [1088, 224] width 7 height 0
type input "Con Speaker 2"
type input "2"
type input "Refute"
type input "1"
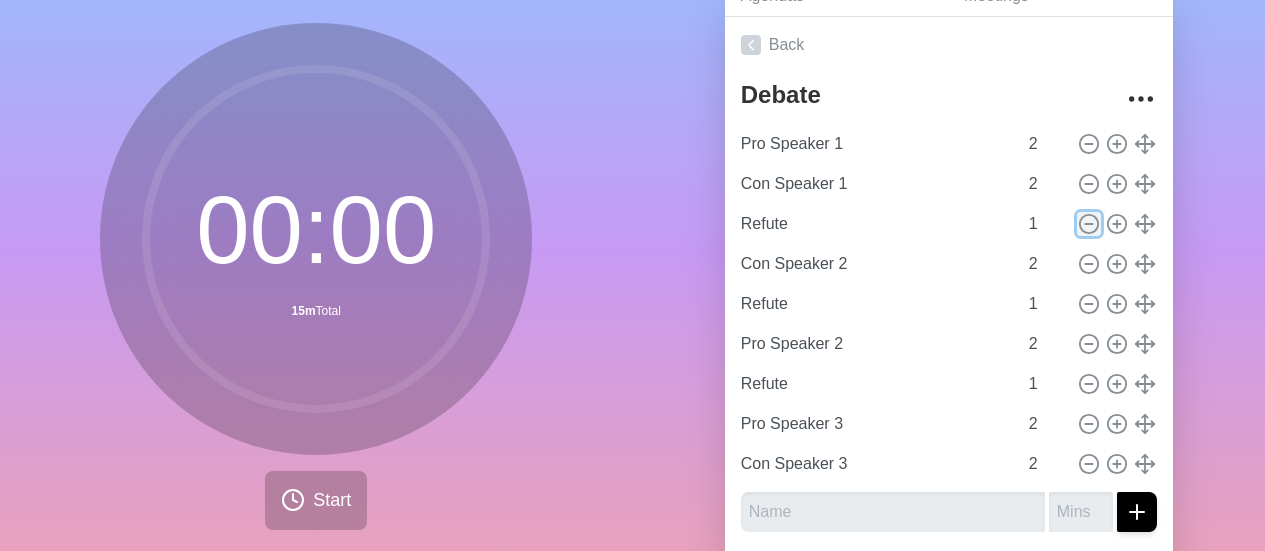
type input "Pro Speaker 2"
type input "2"
type input "Refute"
type input "1"
type input "Pro Speaker 3"
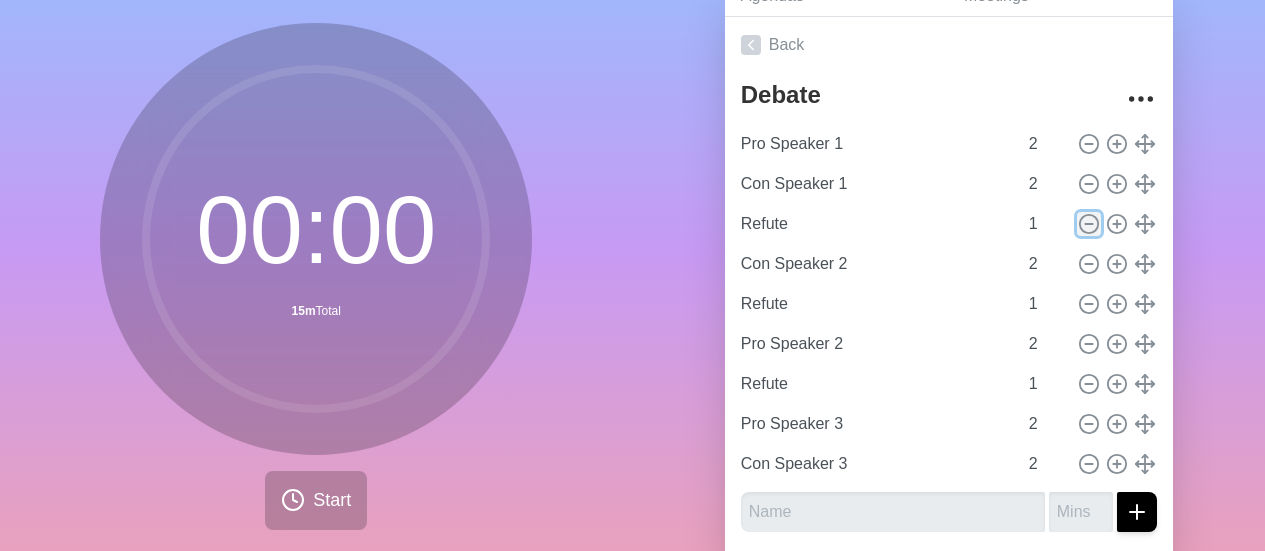
type input "2"
type input "Con Speaker 3"
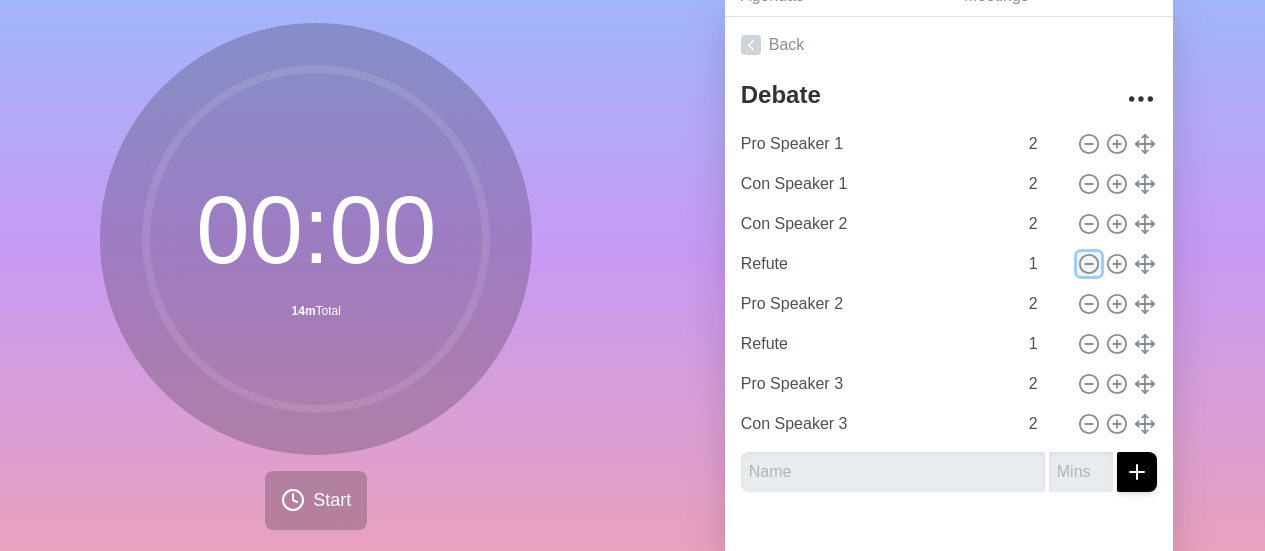
click at [1077, 259] on button at bounding box center [1089, 264] width 24 height 24
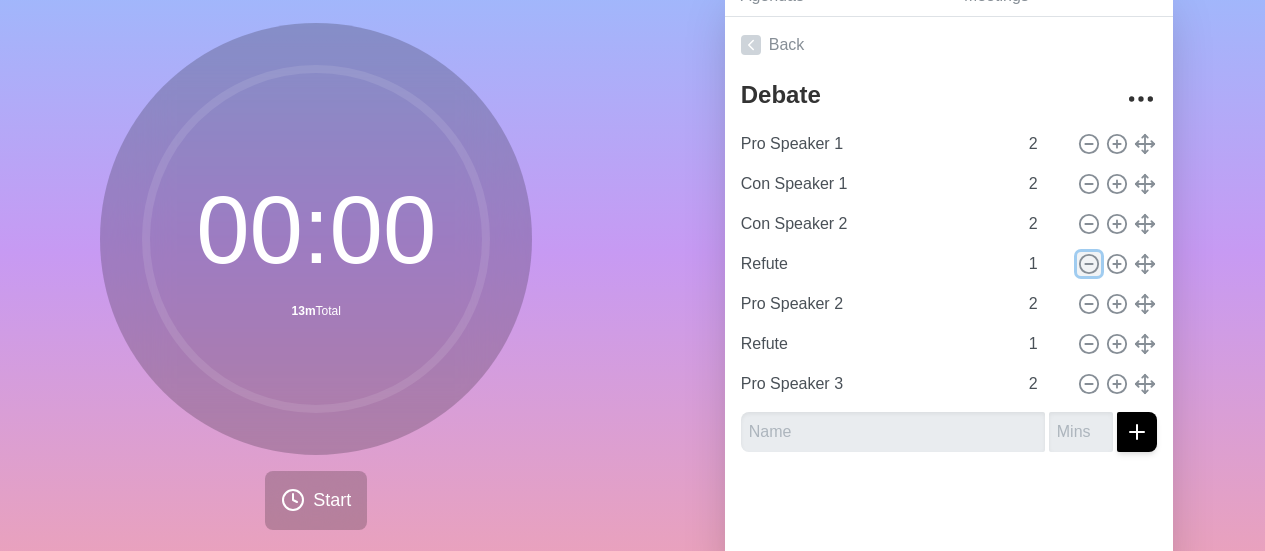
type input "Pro Speaker 2"
type input "2"
type input "Refute"
type input "1"
type input "Pro Speaker 3"
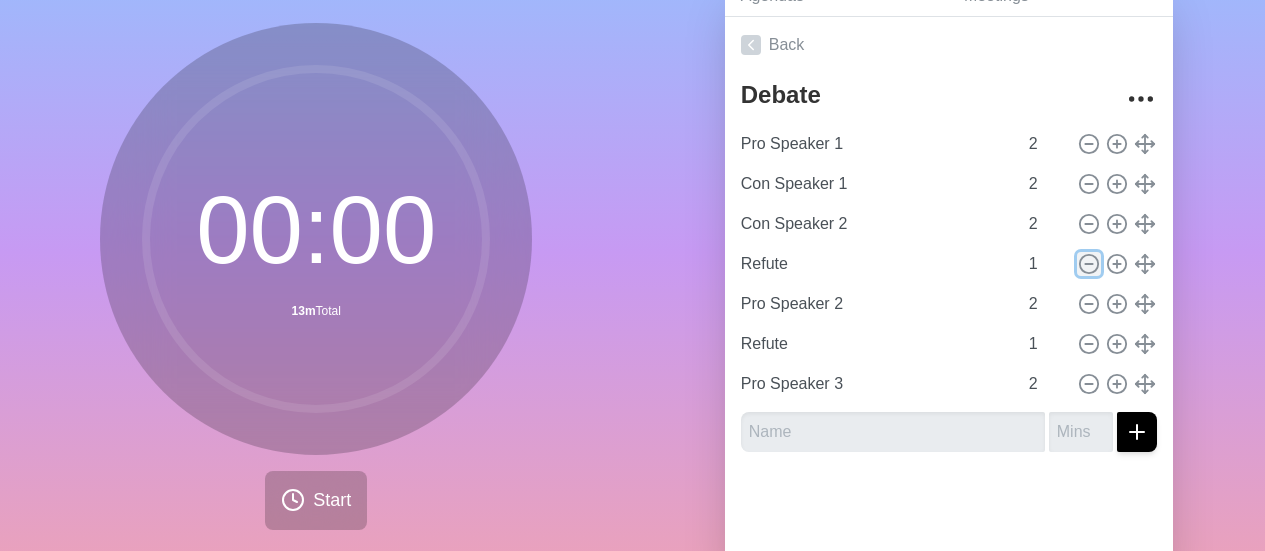
type input "2"
type input "Con Speaker 3"
click at [1085, 304] on line at bounding box center [1088, 304] width 7 height 0
type input "Pro Speaker 3"
type input "2"
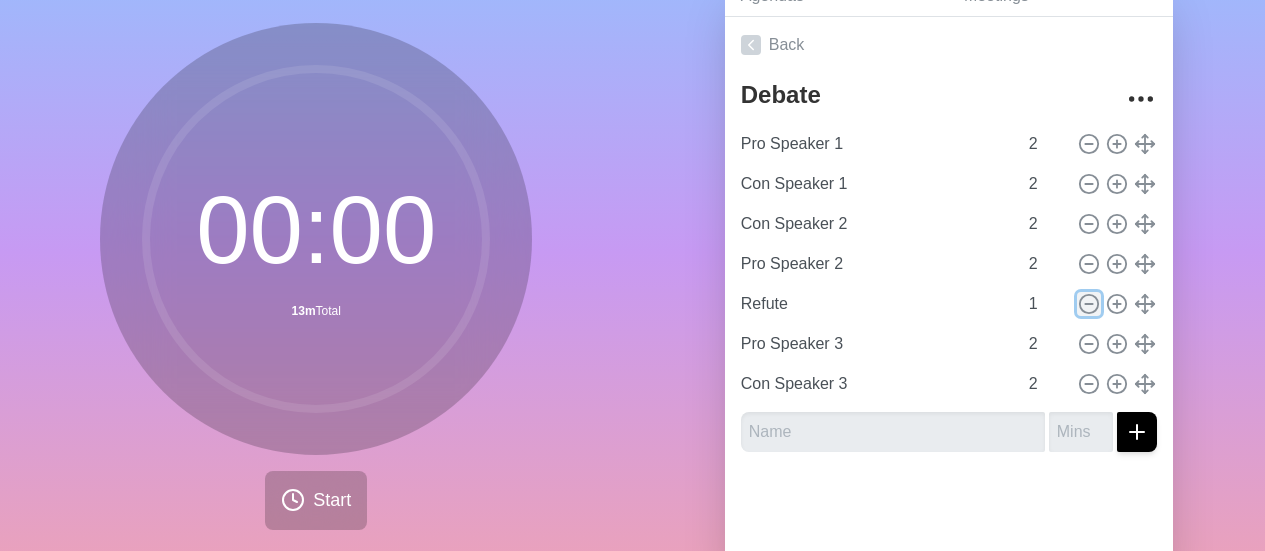
type input "Con Speaker 3"
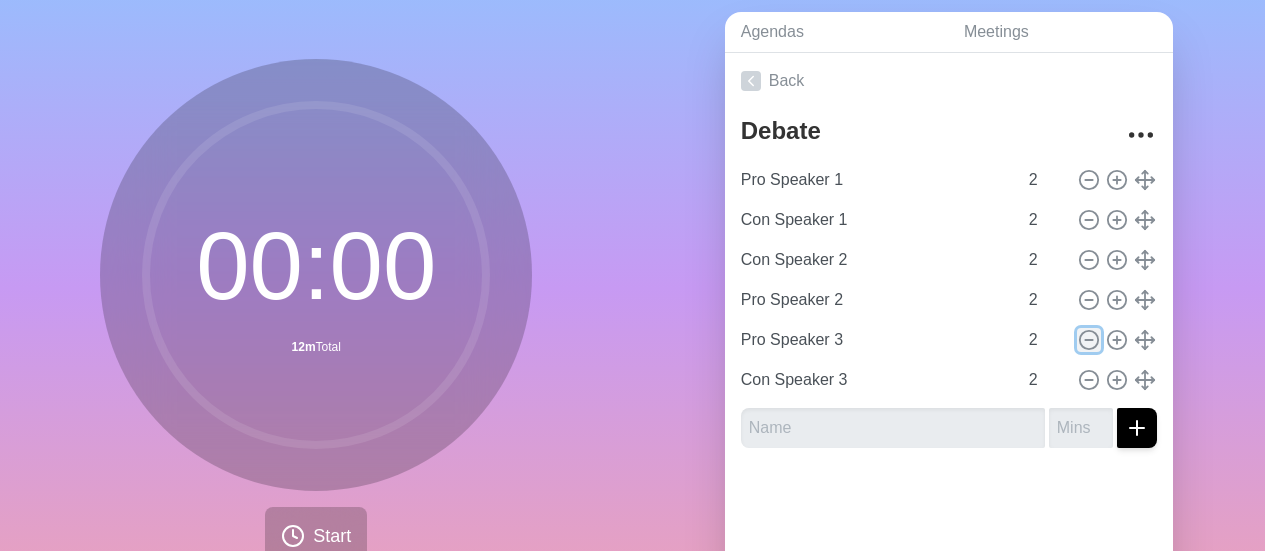
scroll to position [75, 0]
click at [336, 530] on span "Start" at bounding box center [332, 537] width 38 height 27
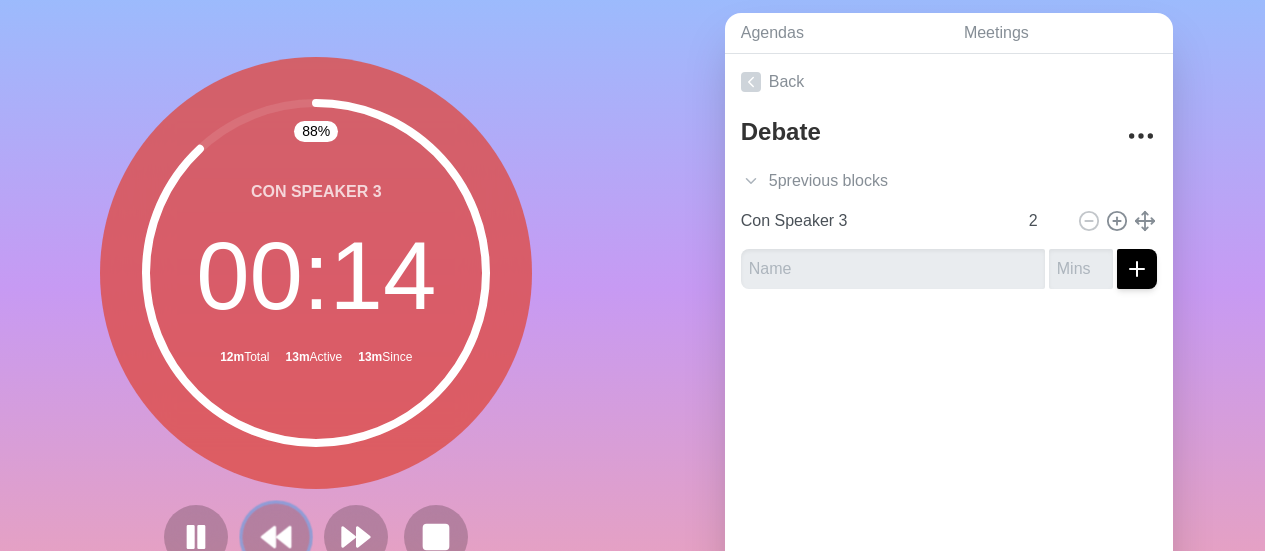
click at [260, 523] on icon at bounding box center [276, 537] width 34 height 34
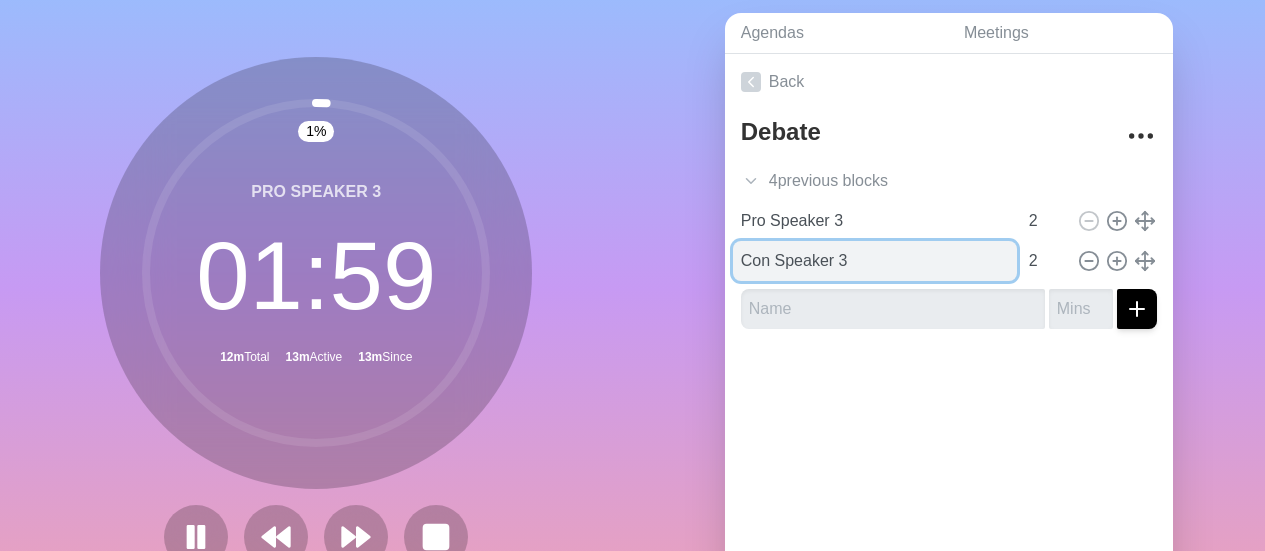
click at [789, 264] on input "Con Speaker 3" at bounding box center [875, 261] width 284 height 40
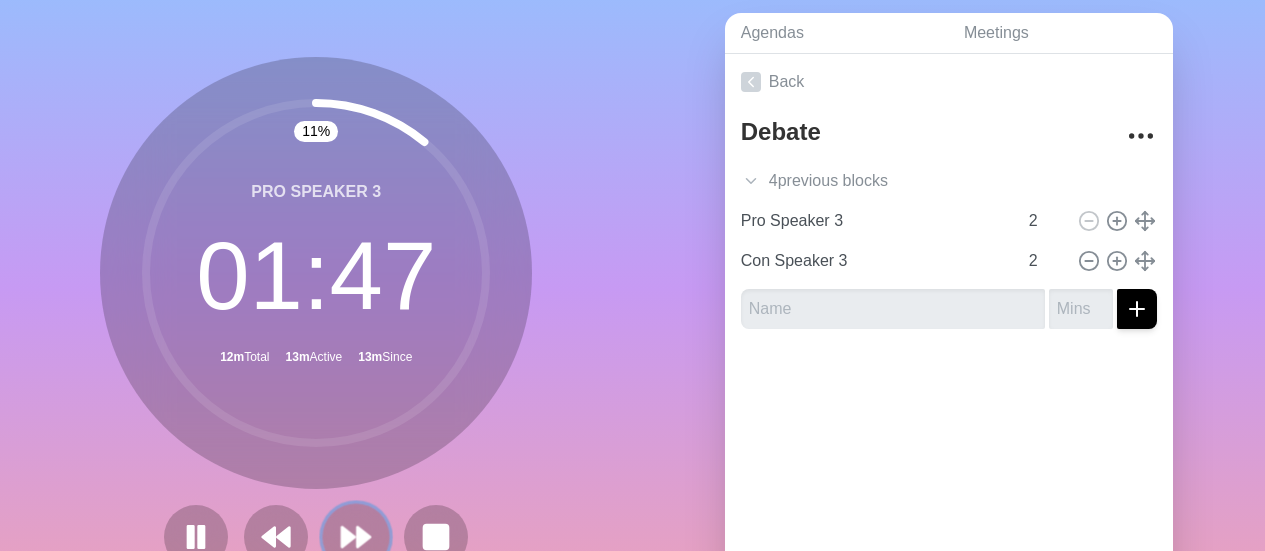
click at [351, 523] on icon at bounding box center [356, 537] width 34 height 34
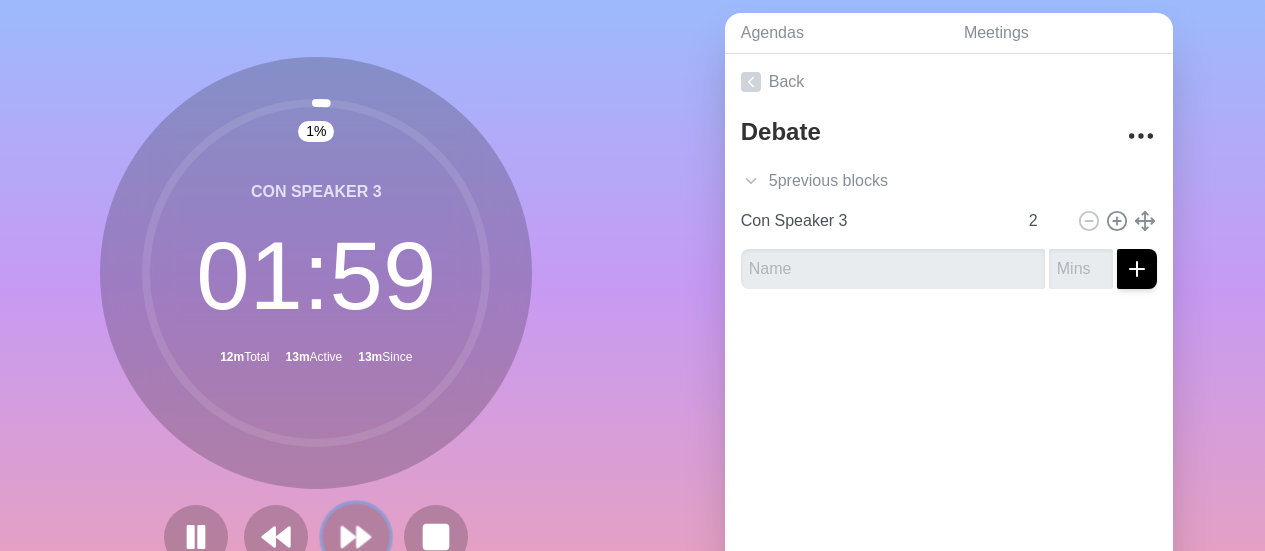
click at [358, 533] on polygon at bounding box center [364, 537] width 13 height 20
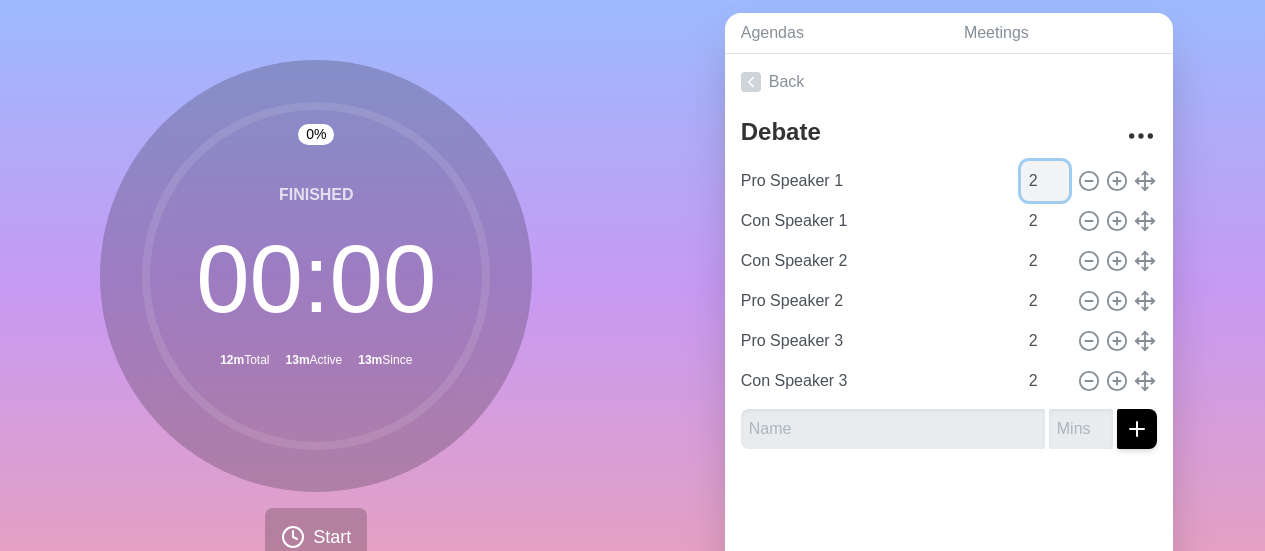
click at [1021, 180] on input "2" at bounding box center [1045, 181] width 48 height 40
type input "1"
click at [1021, 218] on input "2" at bounding box center [1045, 221] width 48 height 40
click at [1021, 219] on input "2" at bounding box center [1045, 221] width 48 height 40
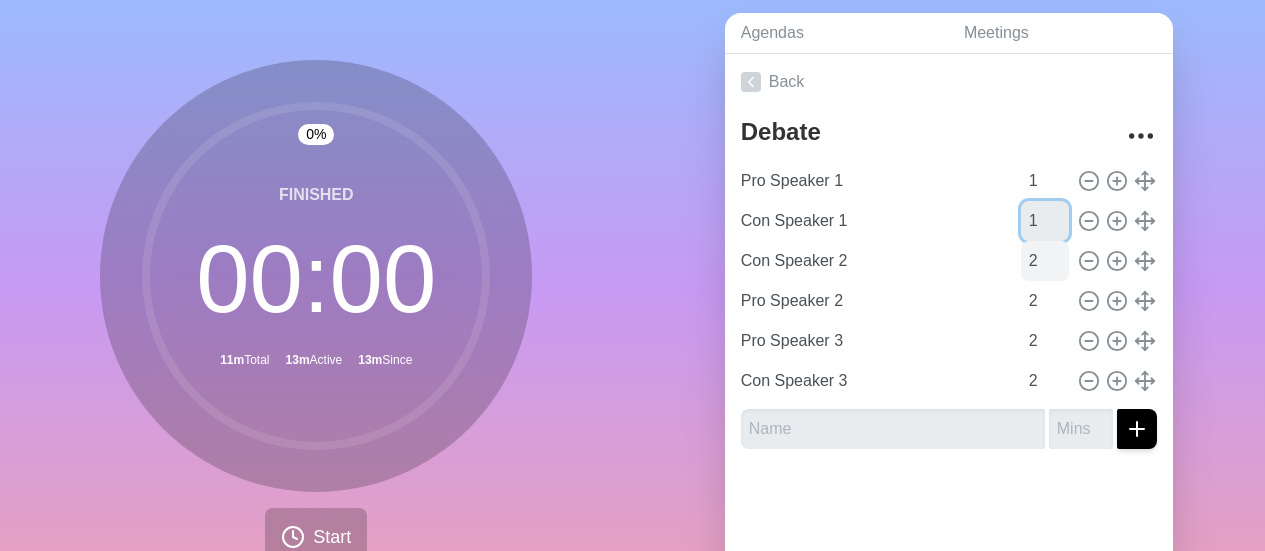
type input "1"
click at [1021, 260] on input "2" at bounding box center [1045, 261] width 48 height 40
click at [1021, 180] on input "1" at bounding box center [1045, 181] width 48 height 40
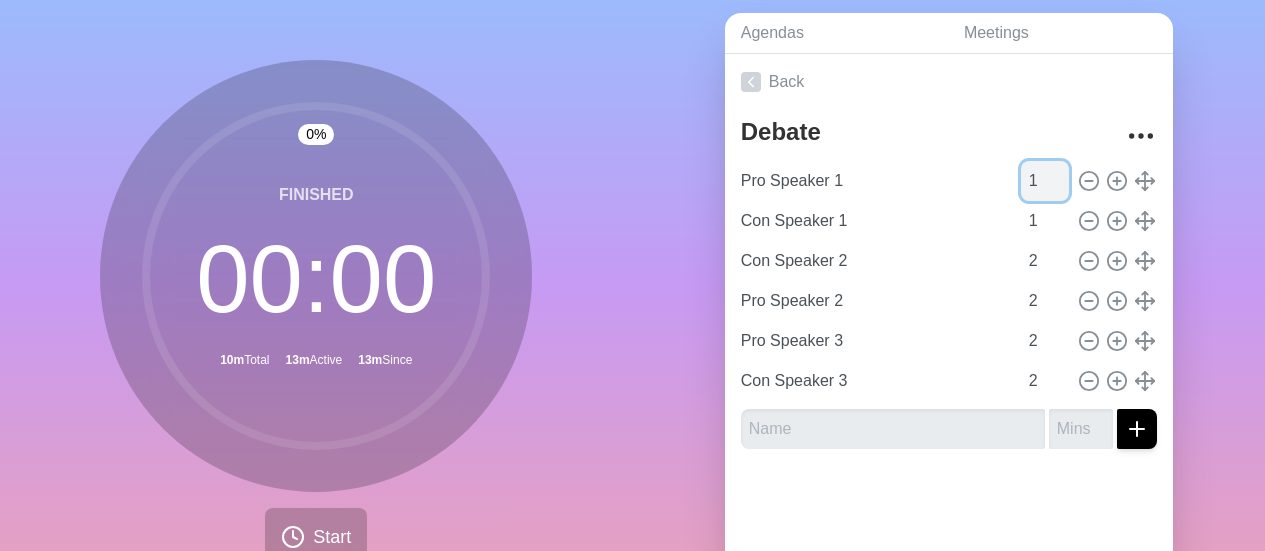
click at [1021, 180] on input "1" at bounding box center [1045, 181] width 48 height 40
type input "2"
click at [1021, 221] on input "1" at bounding box center [1045, 221] width 48 height 40
type input "1"
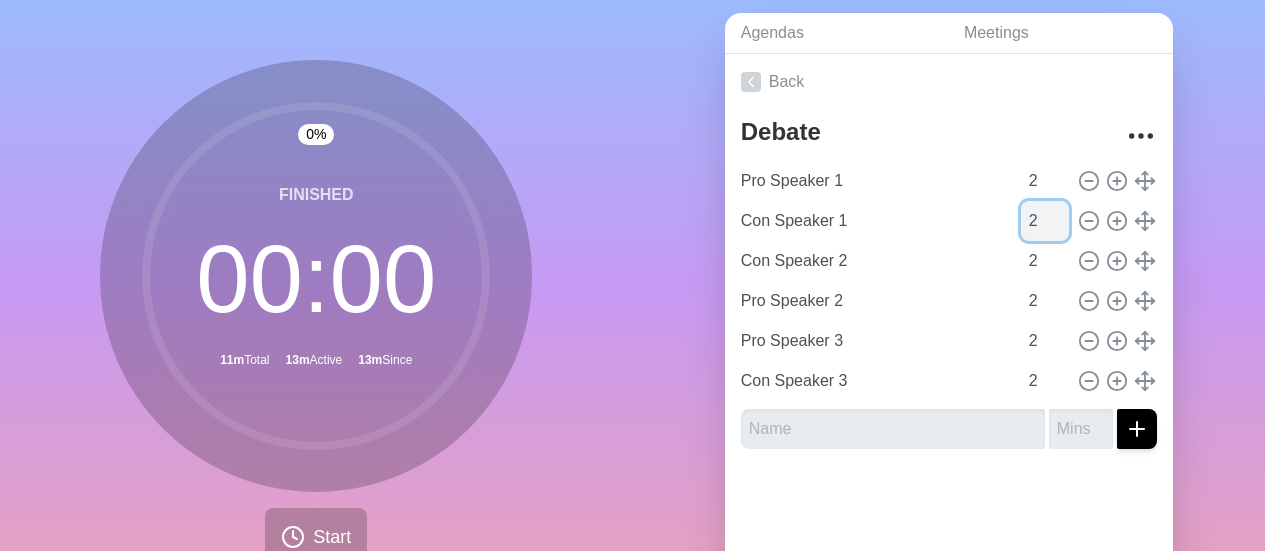
type input "2"
click at [1021, 378] on input "2" at bounding box center [1045, 381] width 48 height 40
click at [1021, 380] on input "2" at bounding box center [1045, 381] width 48 height 40
type input "1"
click at [1023, 336] on input "2" at bounding box center [1045, 341] width 48 height 40
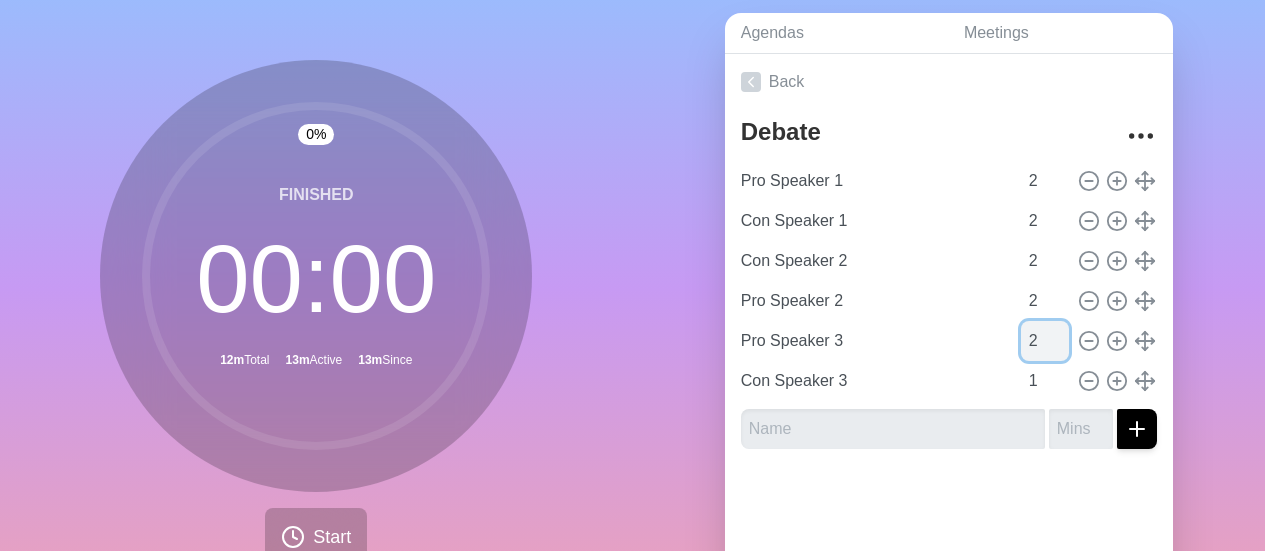
click at [1021, 331] on input "2" at bounding box center [1045, 341] width 48 height 40
type input "1"
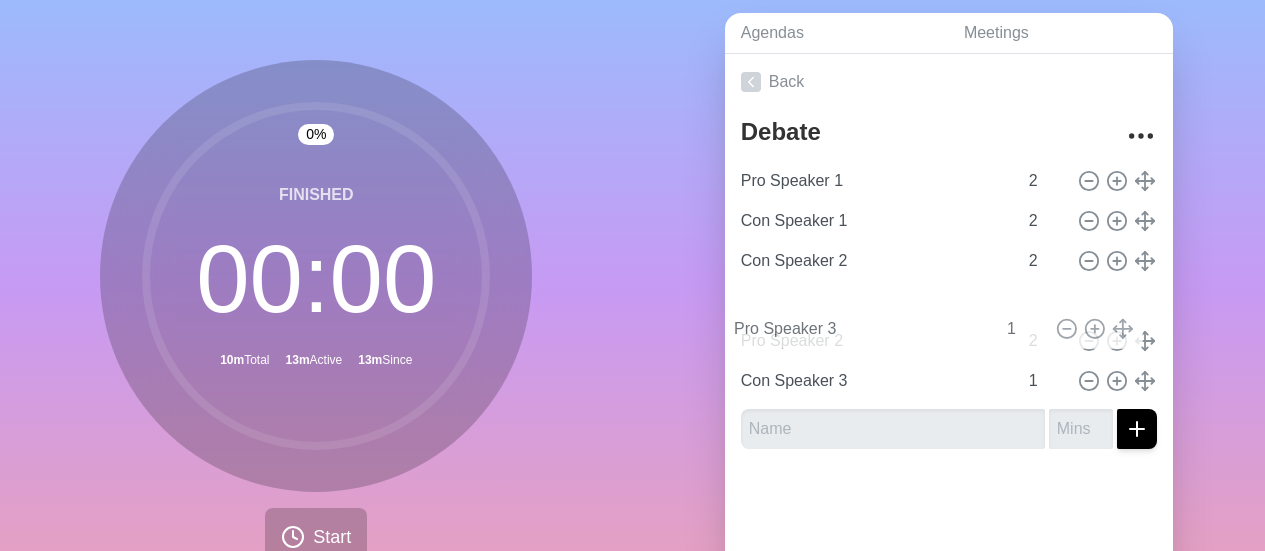
type input "Pro Speaker 3"
type input "1"
type input "Pro Speaker 2"
type input "2"
type input "Pro Speaker 3"
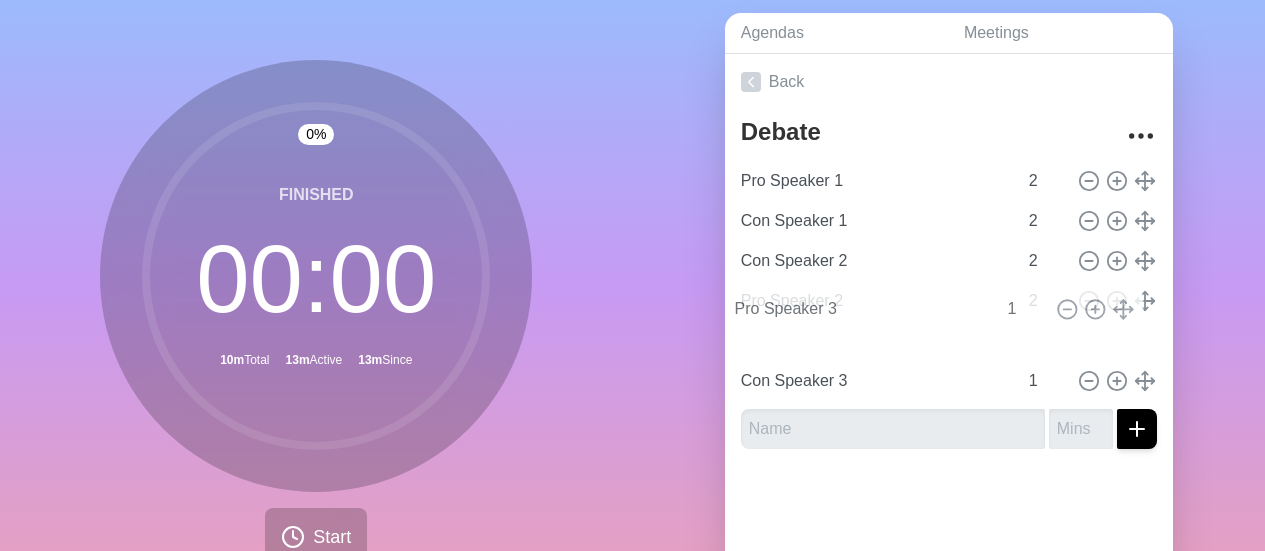
type input "1"
type input "Pro Speaker 2"
type input "2"
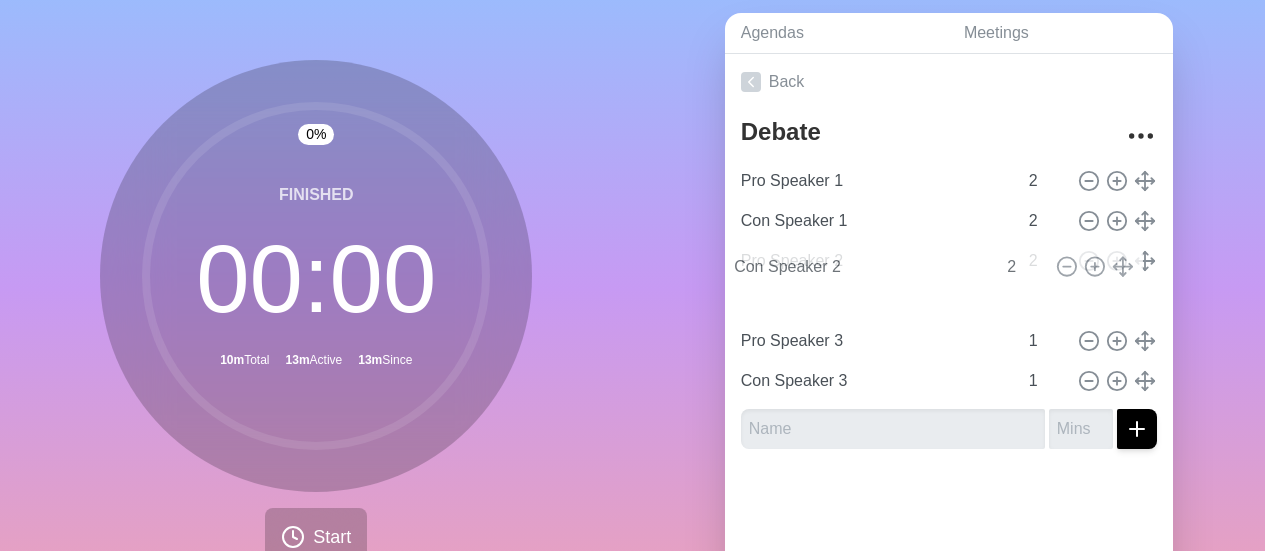
type input "Con Speaker 2"
type input "Pro Speaker 2"
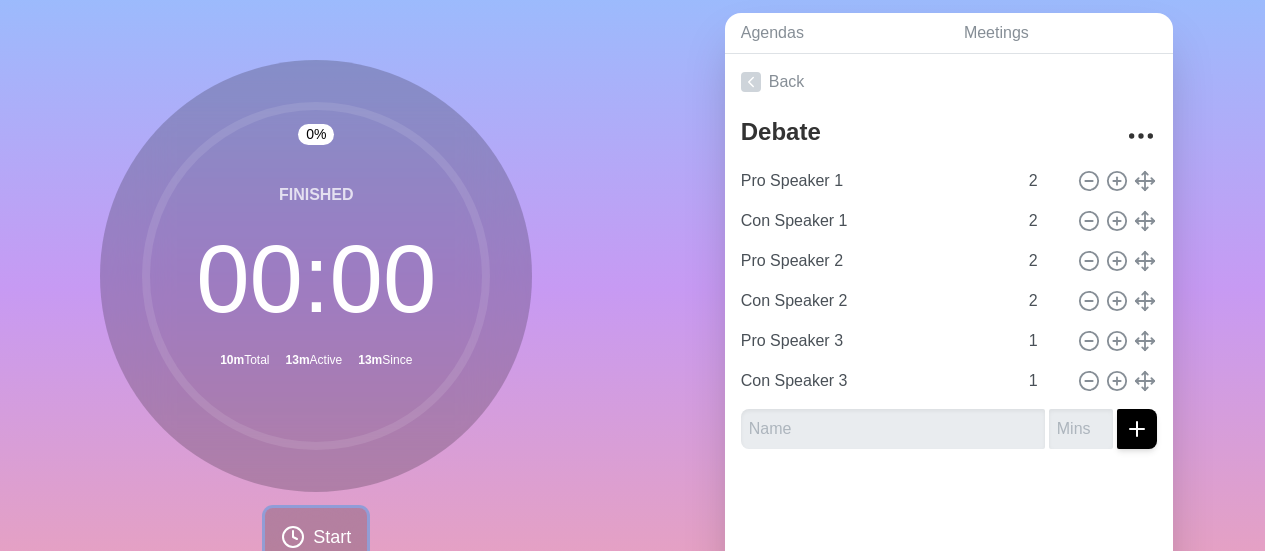
click at [313, 537] on span "Start" at bounding box center [332, 537] width 38 height 27
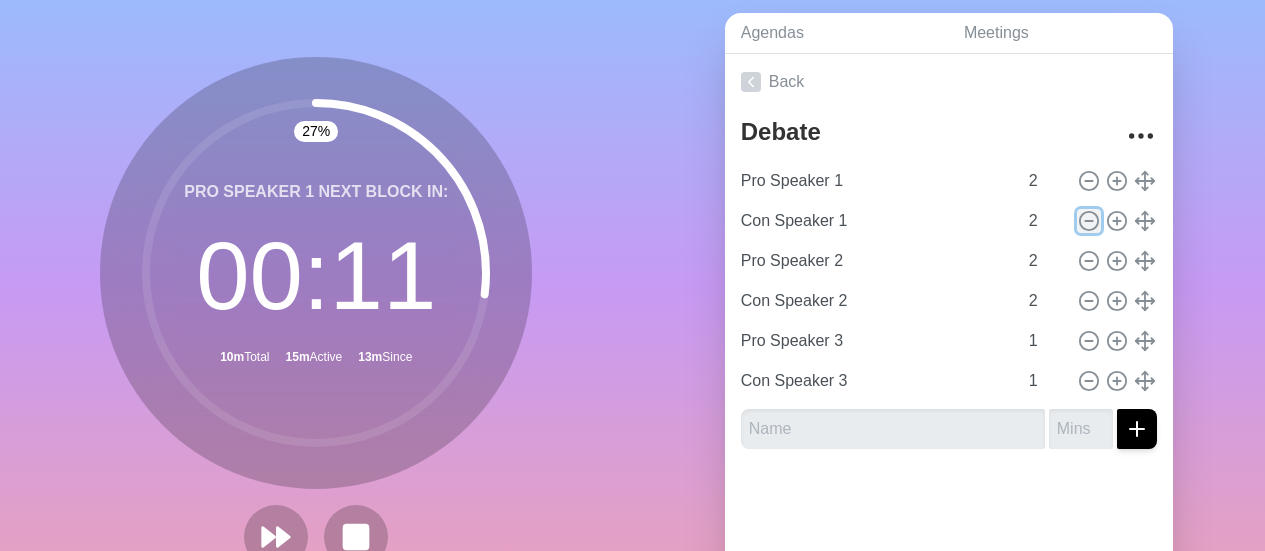
click at [1078, 217] on icon at bounding box center [1089, 221] width 22 height 22
type input "Pro Speaker 2"
type input "Con Speaker 2"
type input "Pro Speaker 3"
type input "1"
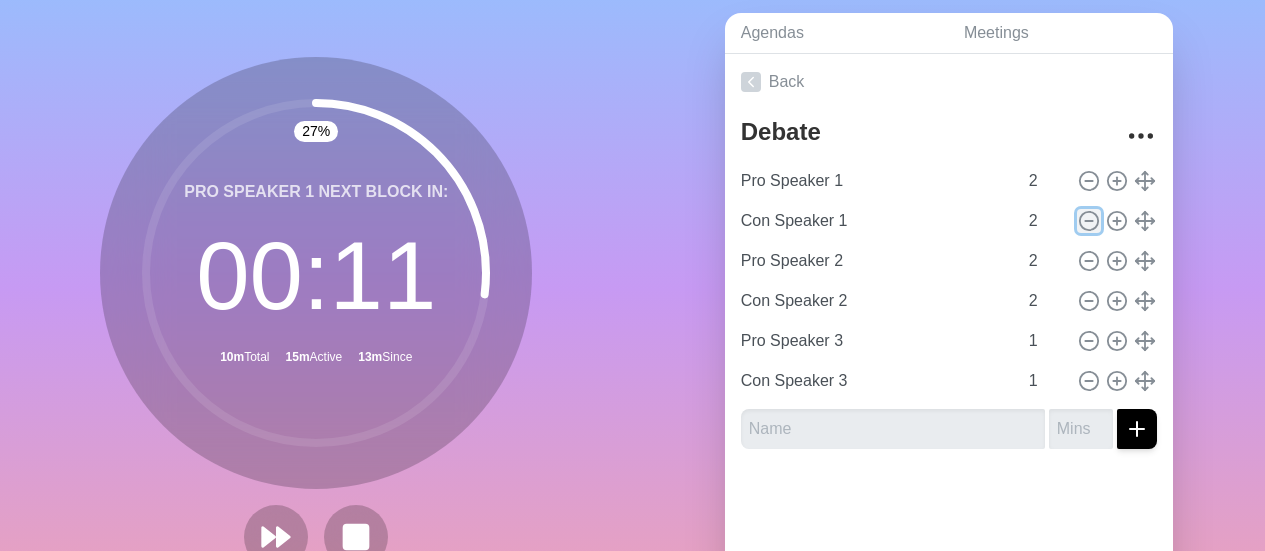
type input "Con Speaker 3"
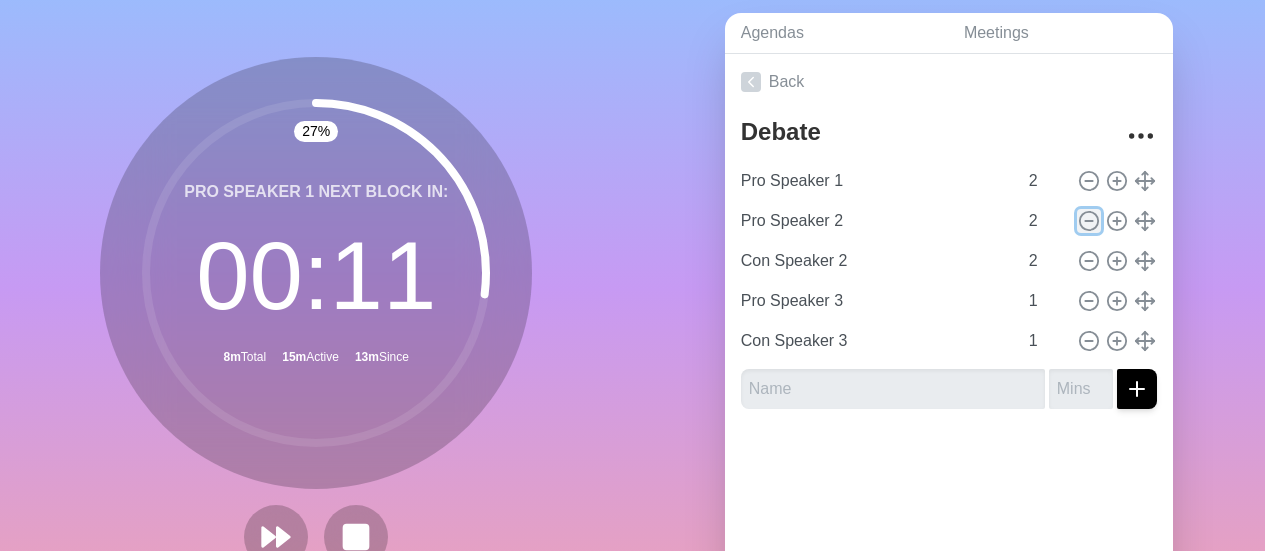
click at [1078, 257] on icon at bounding box center [1089, 261] width 22 height 22
type input "Pro Speaker 3"
type input "1"
type input "Con Speaker 3"
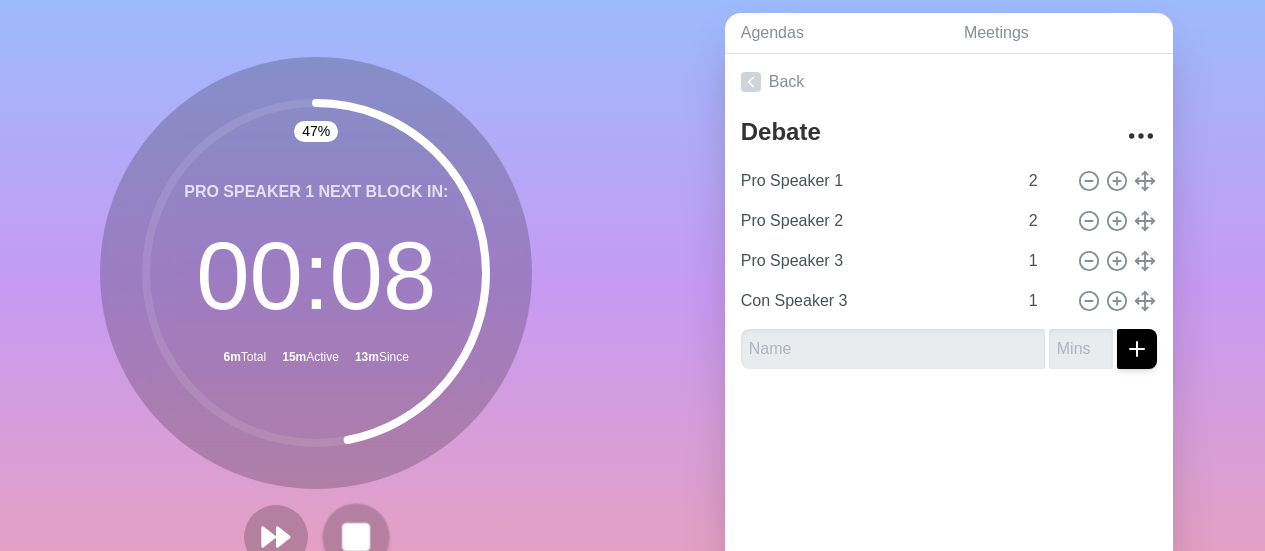
click at [356, 516] on button at bounding box center [356, 536] width 67 height 67
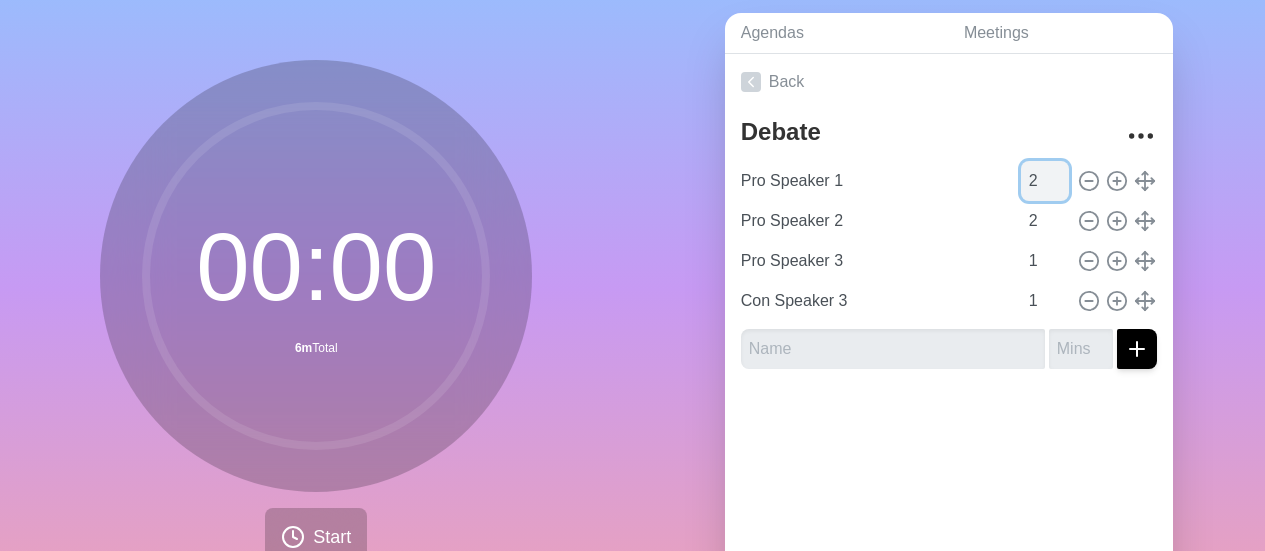
click at [1021, 186] on input "2" at bounding box center [1045, 181] width 48 height 40
click at [1021, 185] on input "2" at bounding box center [1045, 181] width 48 height 40
type input "1"
click at [1027, 224] on input "2" at bounding box center [1045, 221] width 48 height 40
click at [1021, 217] on input "2" at bounding box center [1045, 221] width 48 height 40
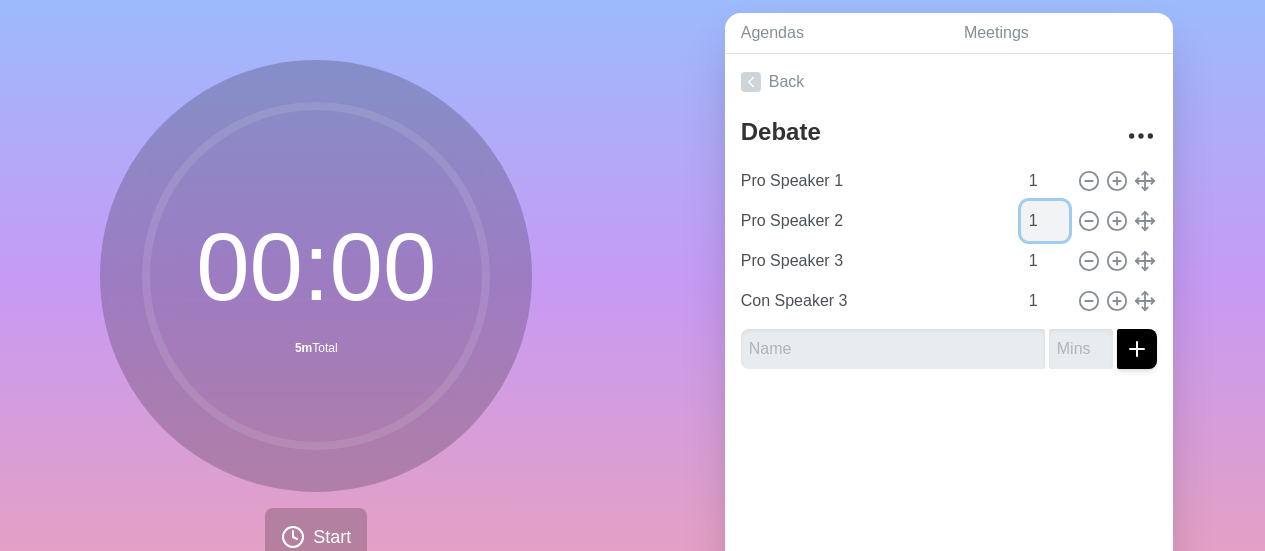
type input "1"
click at [313, 532] on span "Start" at bounding box center [332, 537] width 38 height 27
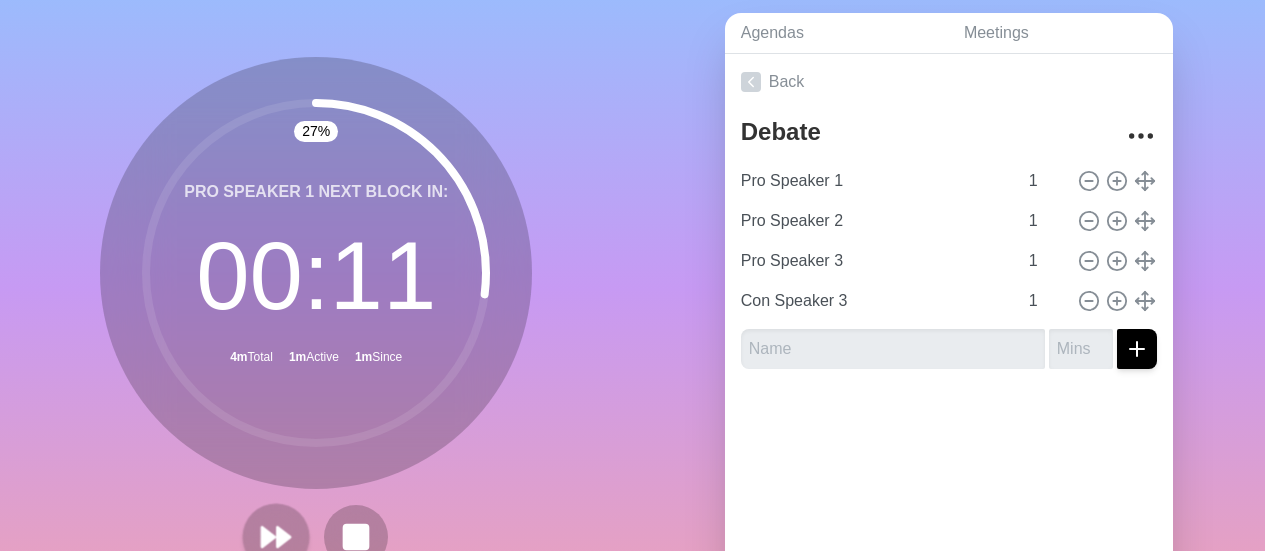
click at [278, 535] on polygon at bounding box center [284, 537] width 13 height 20
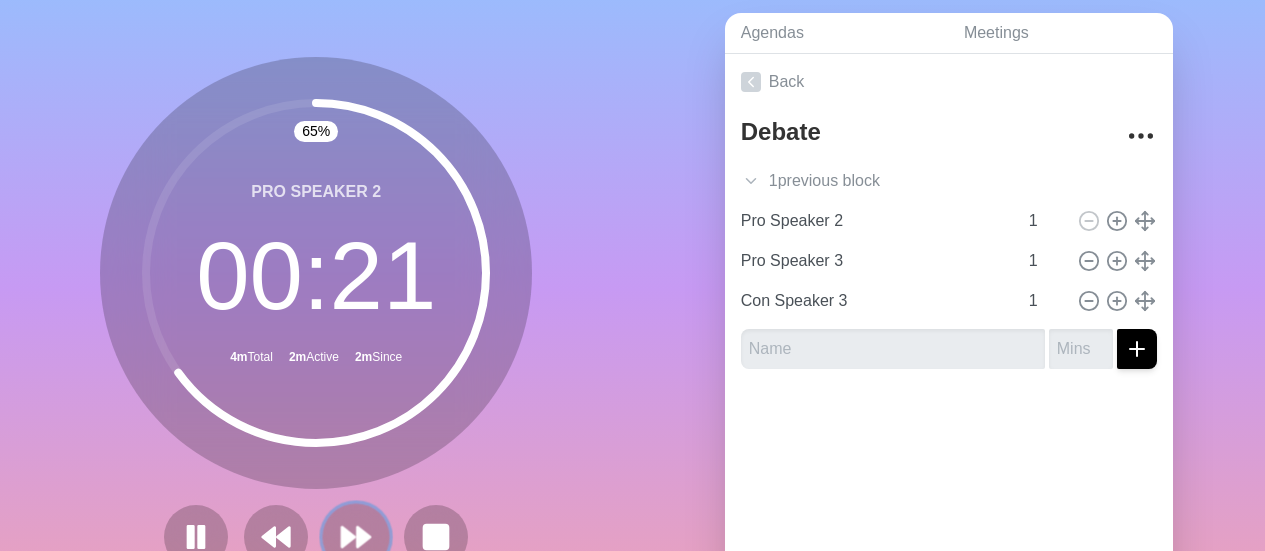
click at [345, 522] on icon at bounding box center [356, 537] width 34 height 34
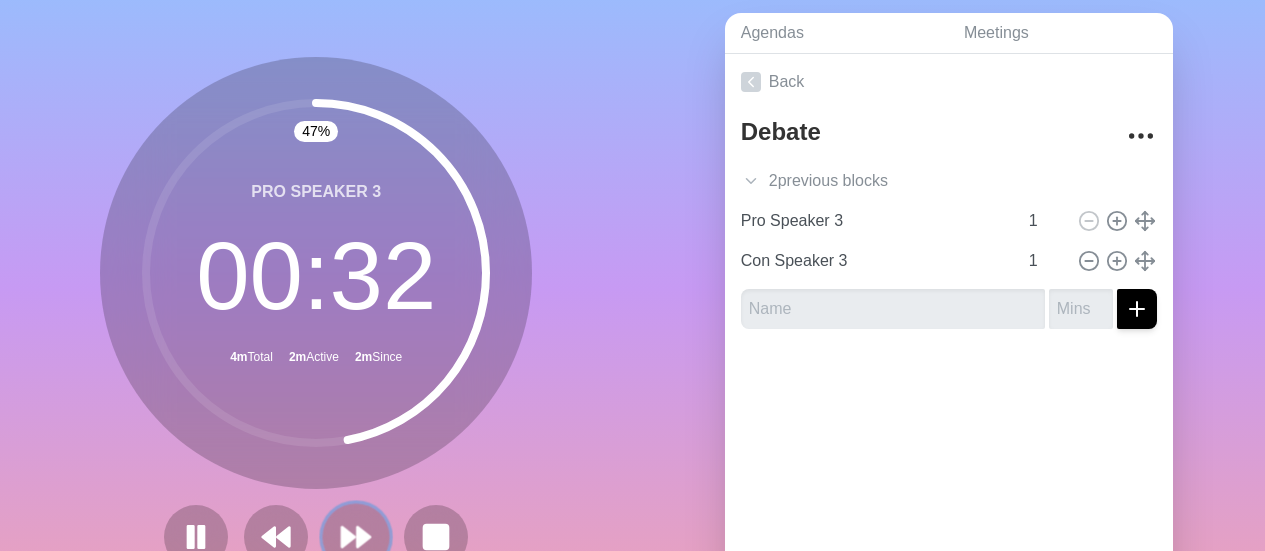
click at [354, 520] on icon at bounding box center [356, 537] width 34 height 34
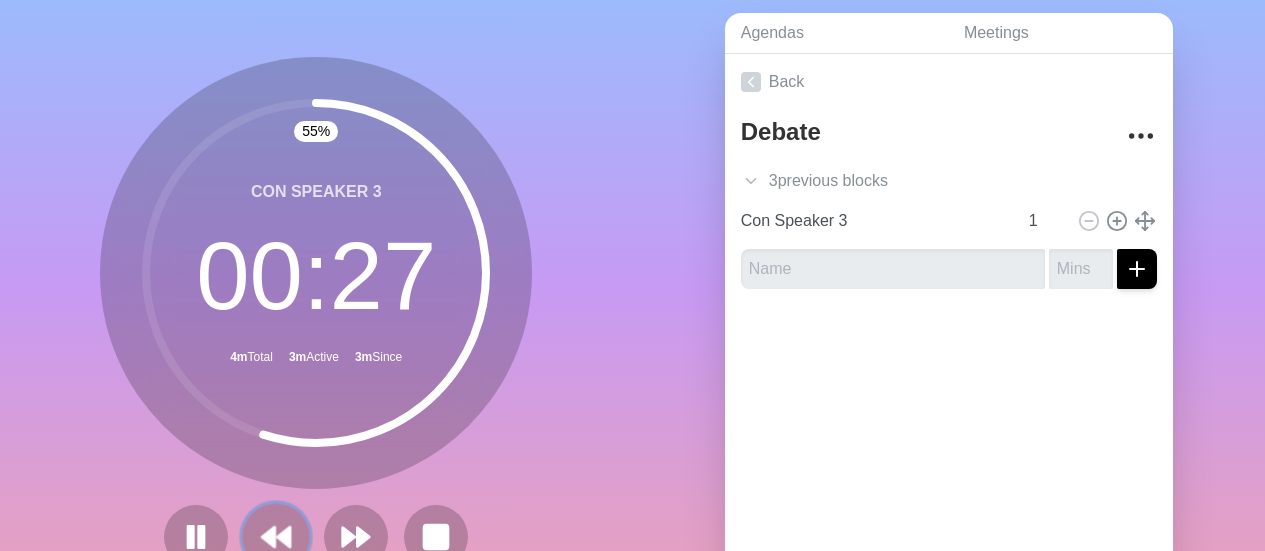
click at [262, 524] on icon at bounding box center [276, 537] width 34 height 34
